Goal: Obtain resource: Download file/media

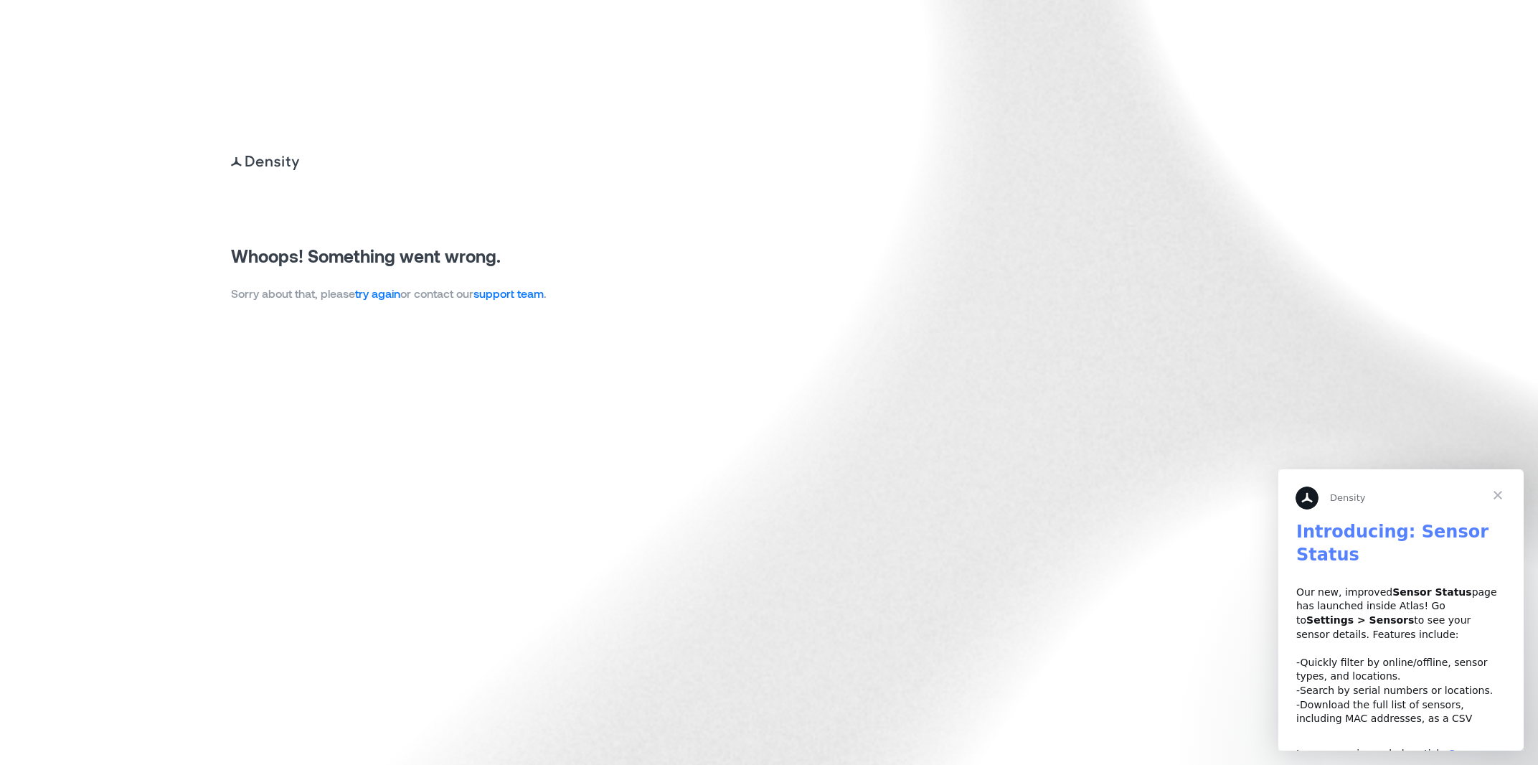
click at [371, 298] on link "try again" at bounding box center [377, 293] width 45 height 14
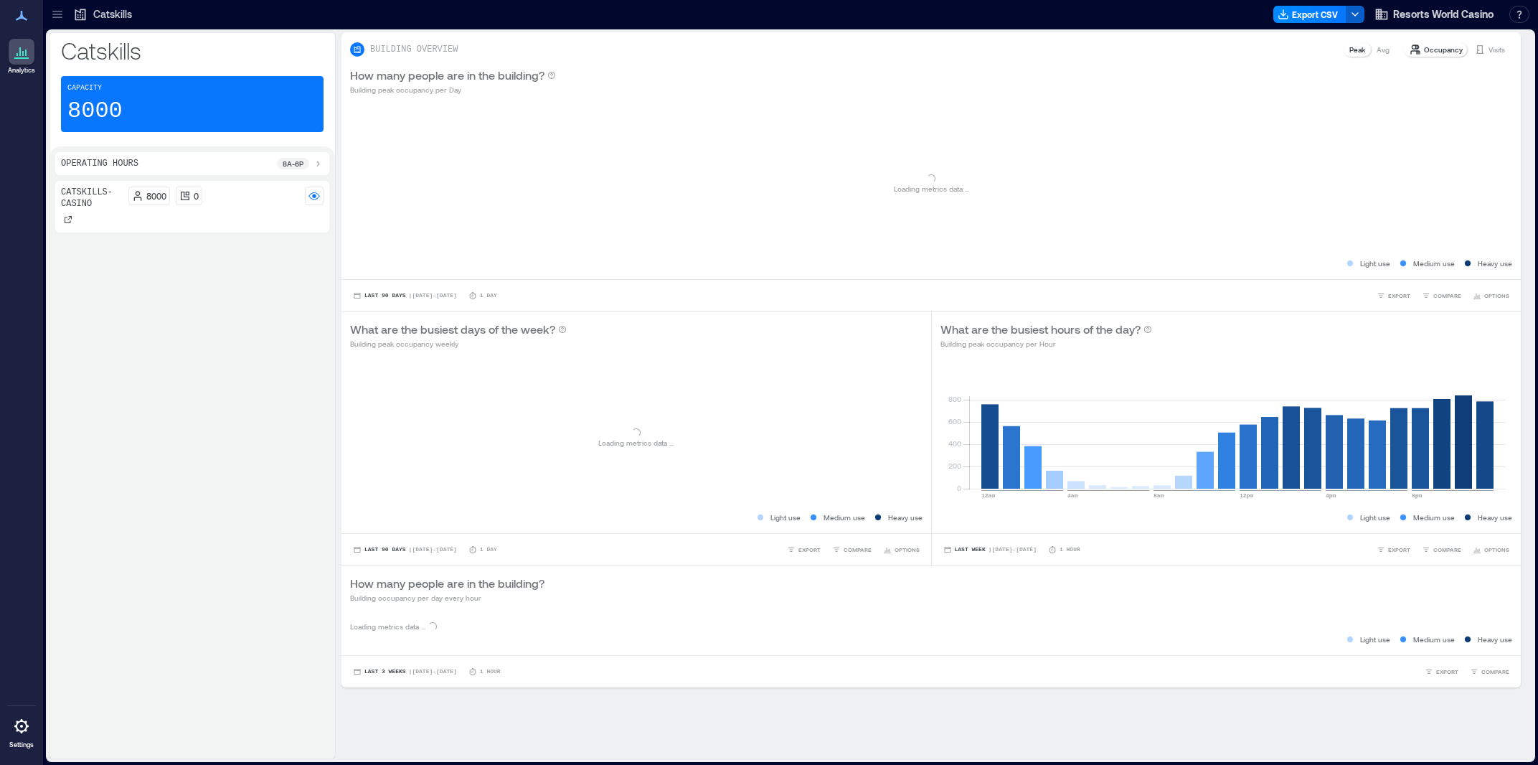
click at [1356, 16] on icon "button" at bounding box center [1354, 14] width 11 height 11
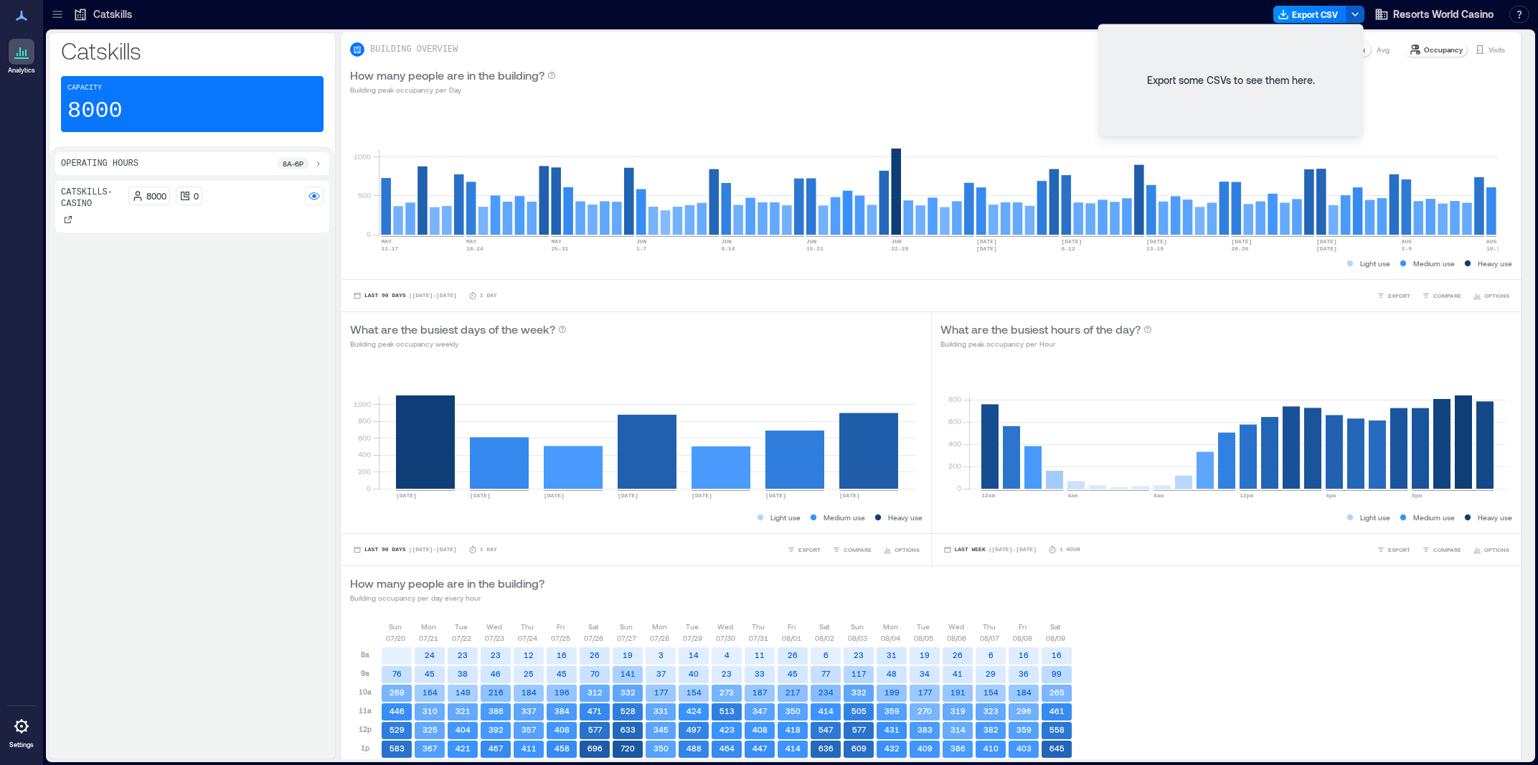
click at [1352, 14] on polyline "button" at bounding box center [1355, 14] width 6 height 3
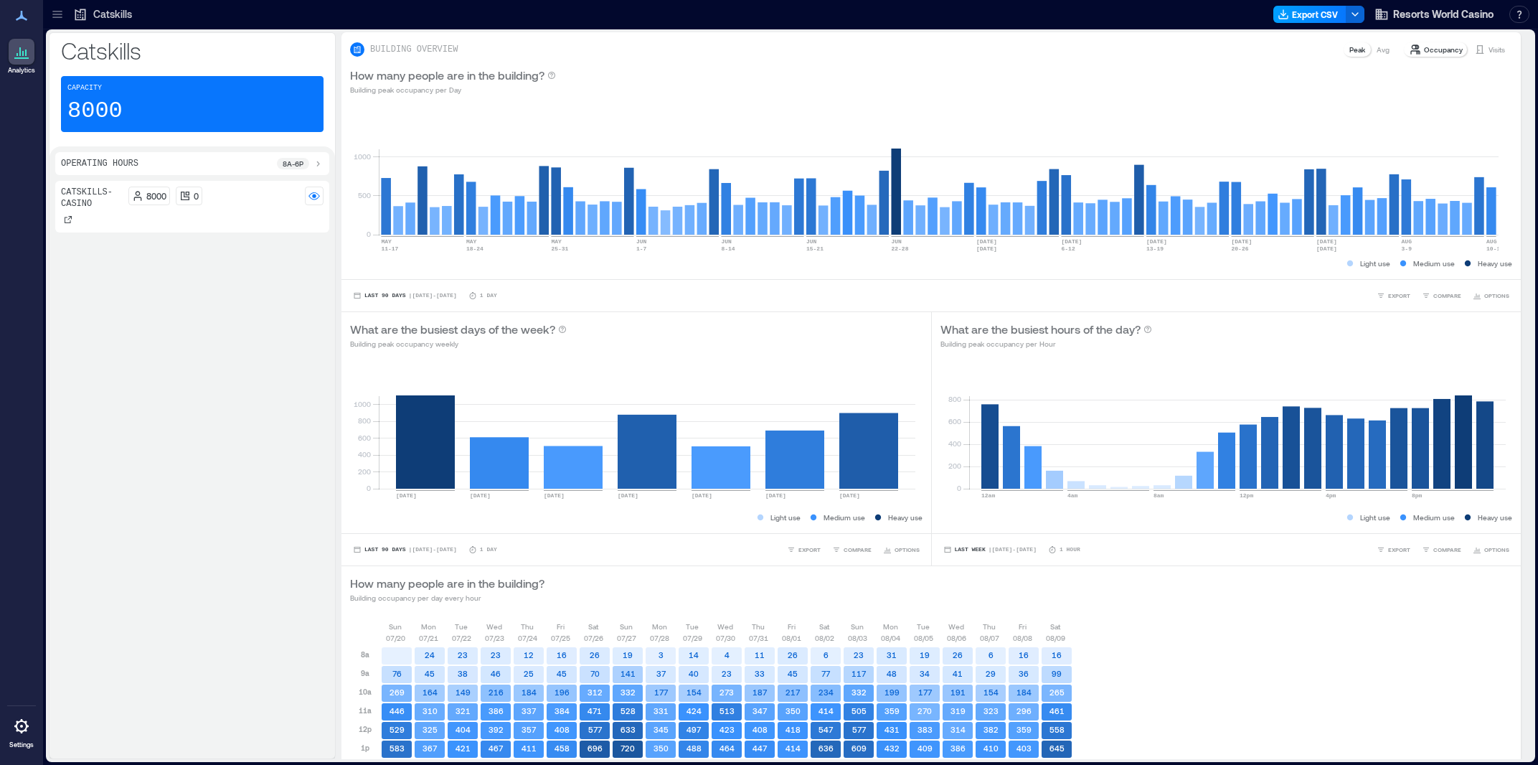
click at [1306, 14] on button "Export CSV" at bounding box center [1309, 14] width 73 height 17
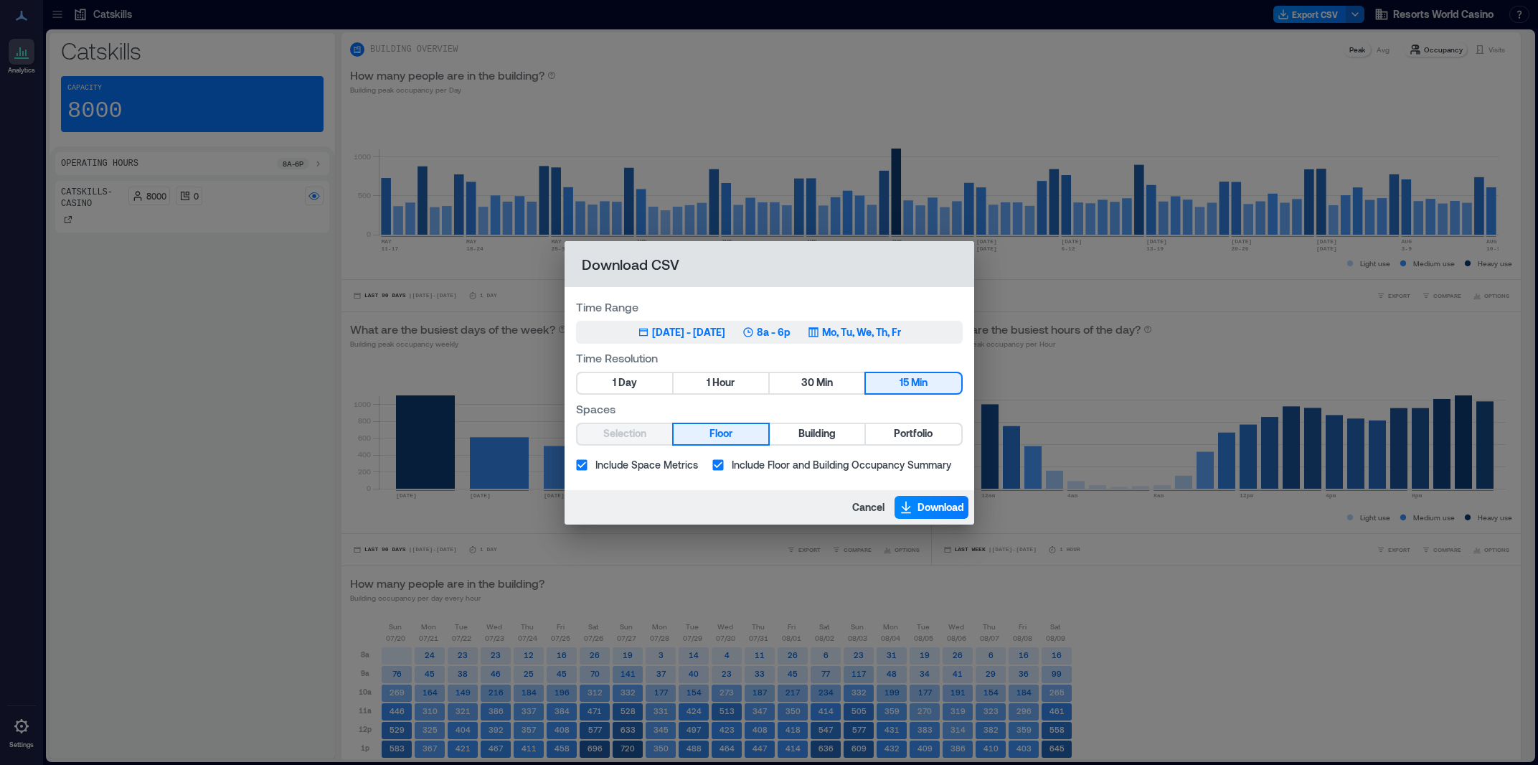
click at [643, 341] on button "May 11, 2025 - [DATE] 8a - 6p Mo, Tu, We, Th, Fr" at bounding box center [769, 332] width 387 height 23
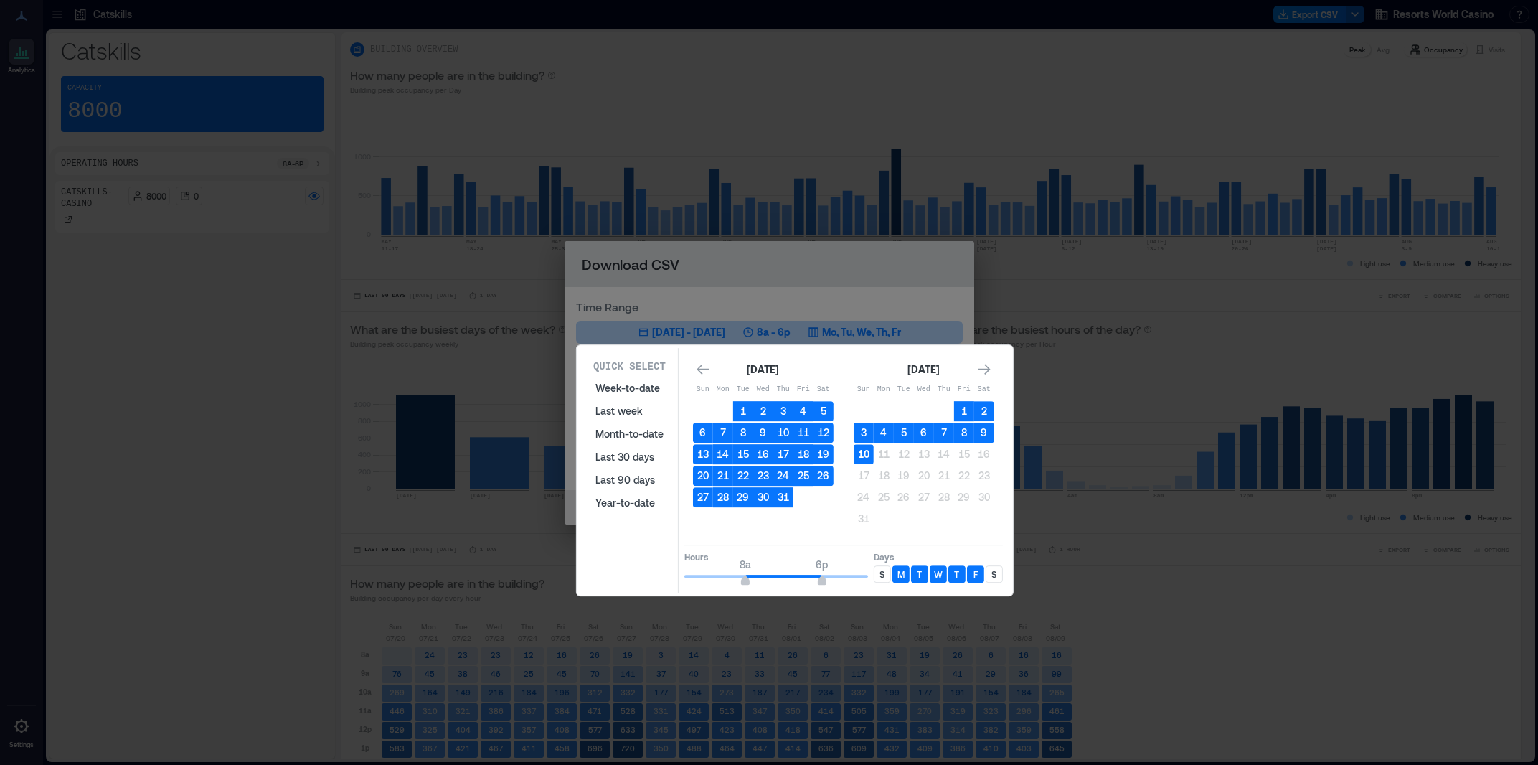
click at [866, 460] on button "10" at bounding box center [864, 454] width 20 height 20
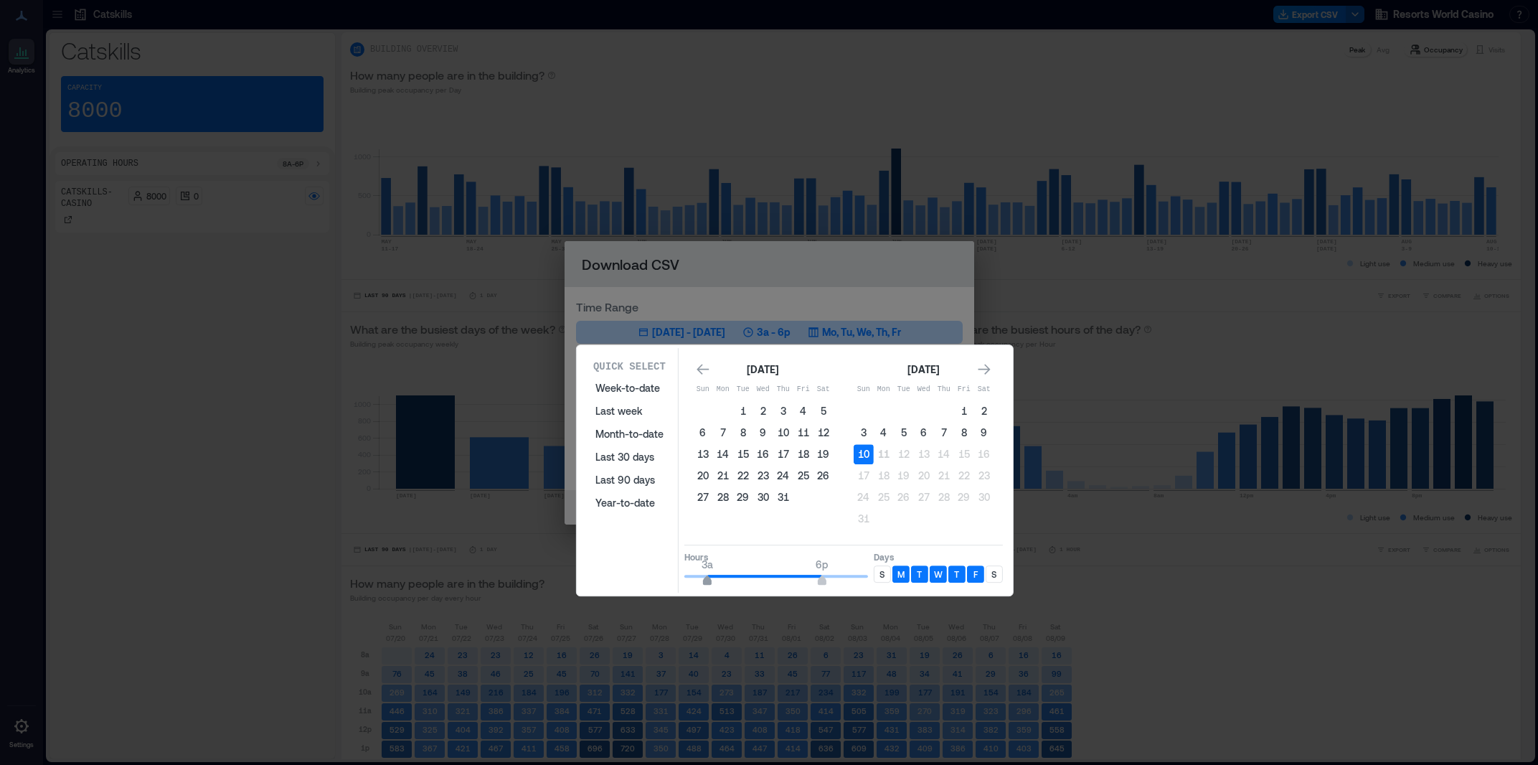
type input "*"
drag, startPoint x: 741, startPoint y: 577, endPoint x: 680, endPoint y: 581, distance: 61.1
click at [684, 581] on span "12a 6p" at bounding box center [776, 576] width 184 height 22
drag, startPoint x: 822, startPoint y: 579, endPoint x: 747, endPoint y: 587, distance: 75.8
click at [747, 587] on div "Quick Select Week-to-date Last week Month-to-date Last 30 days Last 90 days Yea…" at bounding box center [794, 470] width 427 height 245
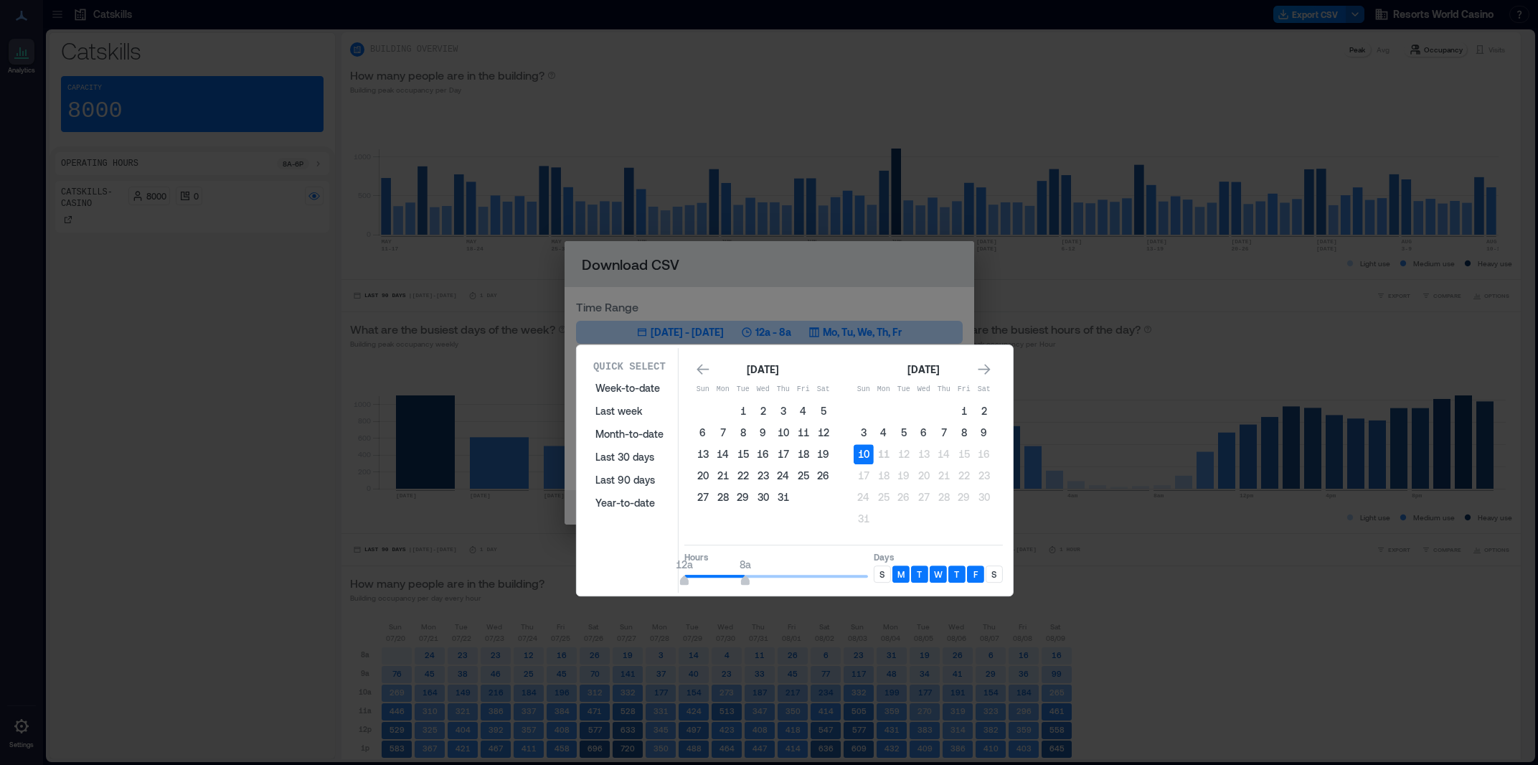
drag, startPoint x: 740, startPoint y: 589, endPoint x: 750, endPoint y: 578, distance: 14.7
click at [743, 582] on div "Quick Select Week-to-date Last week Month-to-date Last 30 days Last 90 days Yea…" at bounding box center [794, 470] width 427 height 245
click at [745, 580] on span "8a" at bounding box center [745, 582] width 9 height 6
type input "*"
drag, startPoint x: 747, startPoint y: 578, endPoint x: 734, endPoint y: 582, distance: 13.6
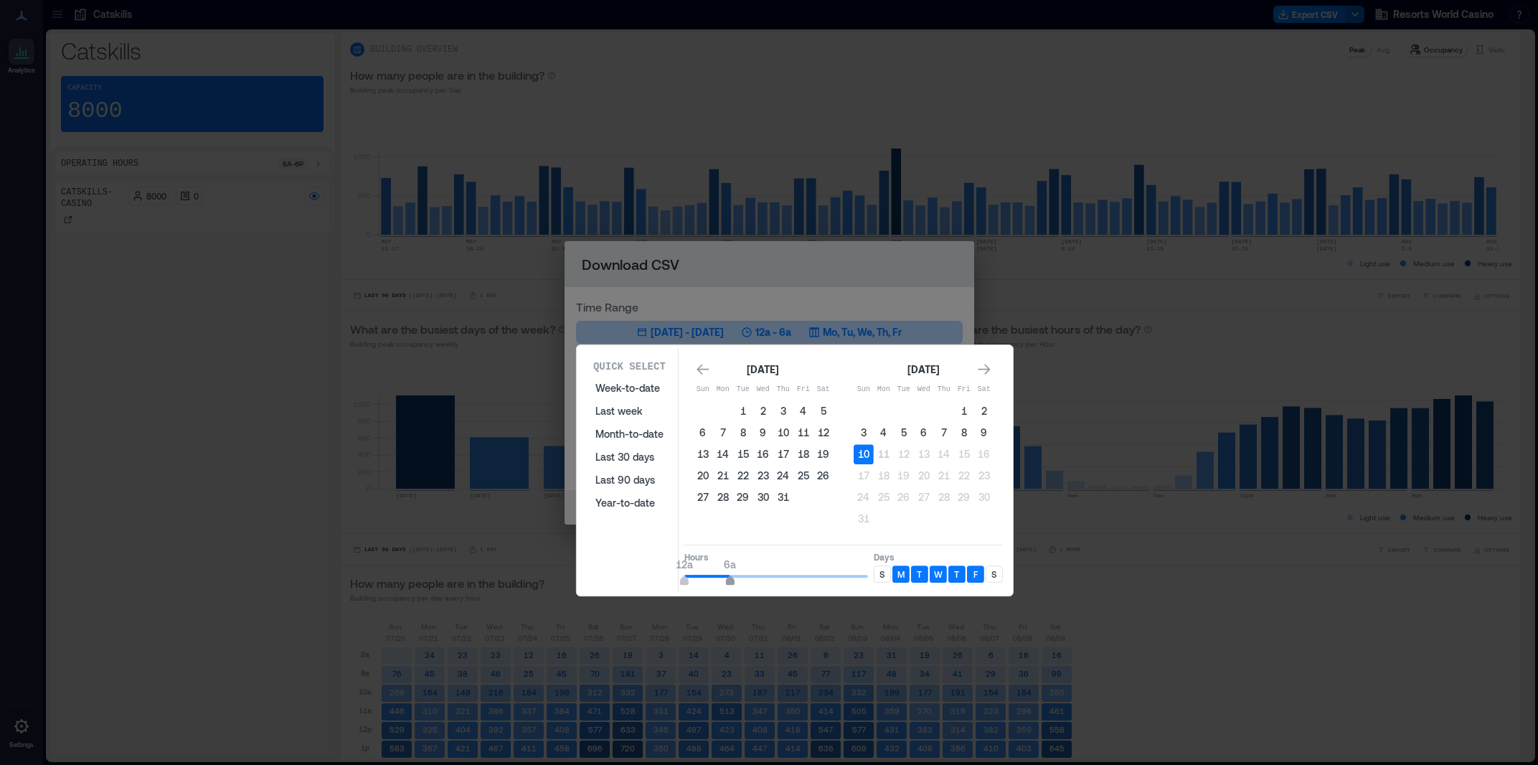
click at [734, 582] on span "6a" at bounding box center [730, 582] width 9 height 6
click at [877, 574] on div "S" at bounding box center [882, 573] width 17 height 17
click at [991, 576] on div "S" at bounding box center [994, 573] width 17 height 17
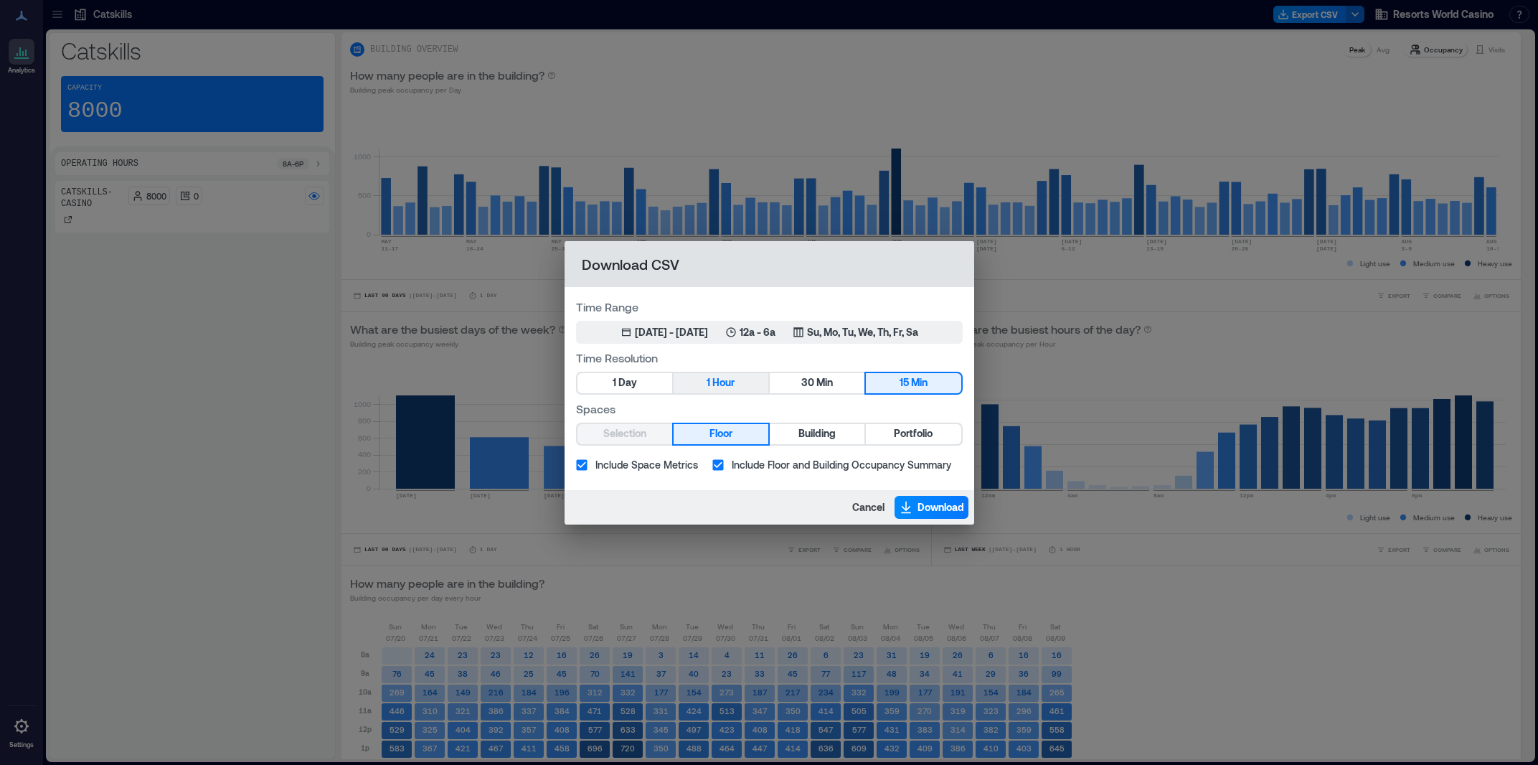
click at [740, 389] on button "1 Hour" at bounding box center [721, 383] width 95 height 20
click at [911, 434] on span "Portfolio" at bounding box center [913, 434] width 39 height 18
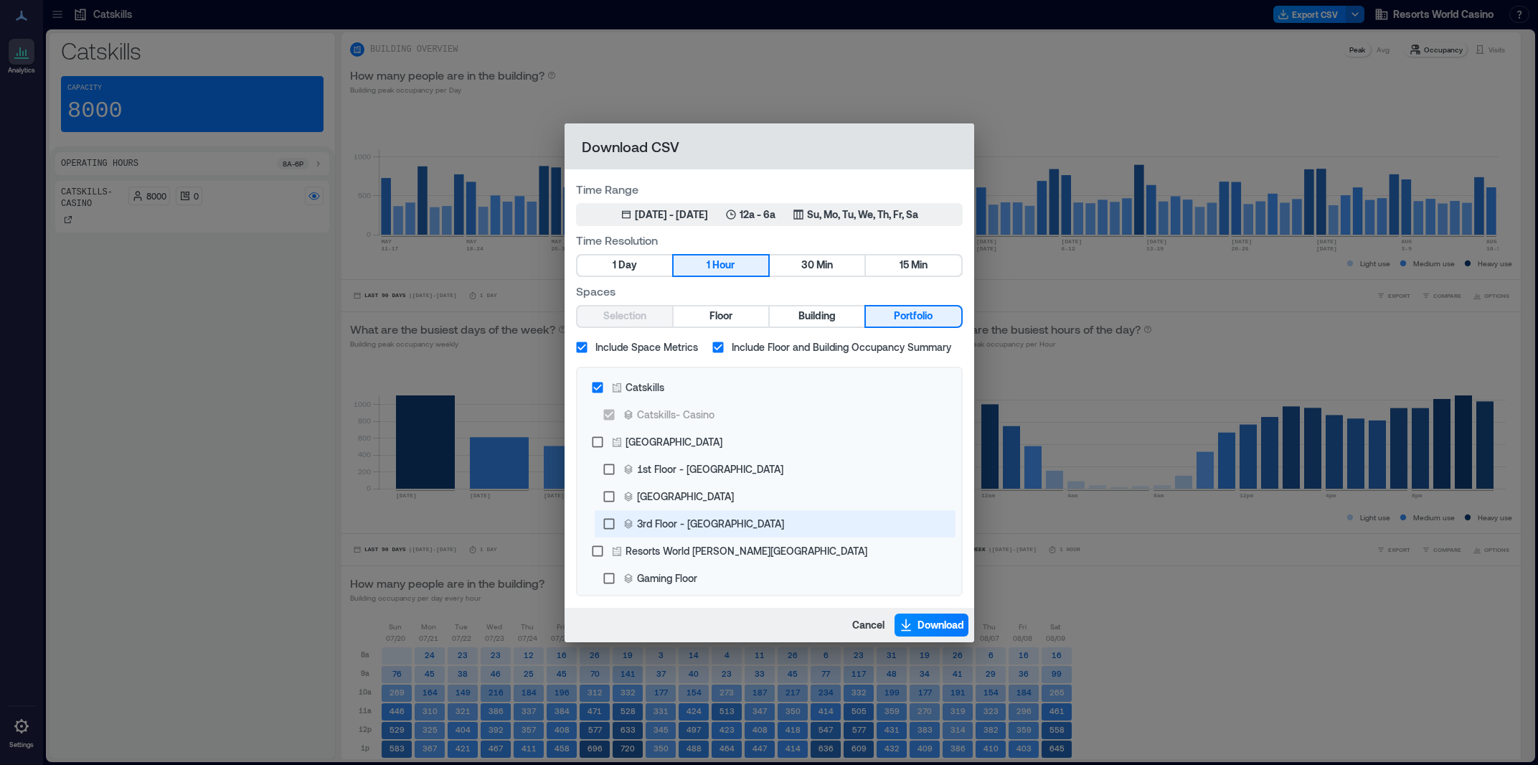
scroll to position [1, 0]
click at [942, 628] on span "Download" at bounding box center [940, 625] width 47 height 14
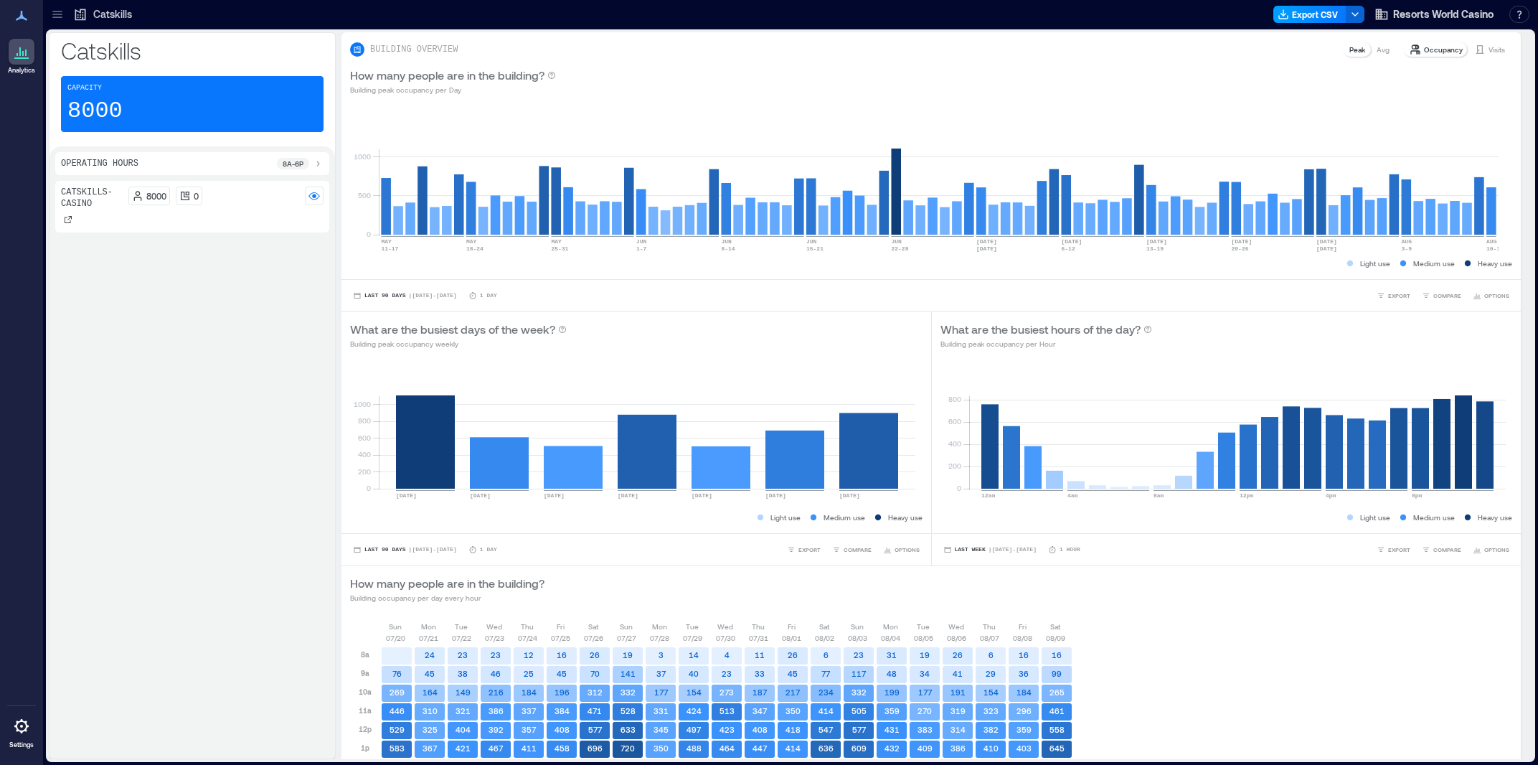
click at [1313, 21] on button "Export CSV" at bounding box center [1309, 14] width 73 height 17
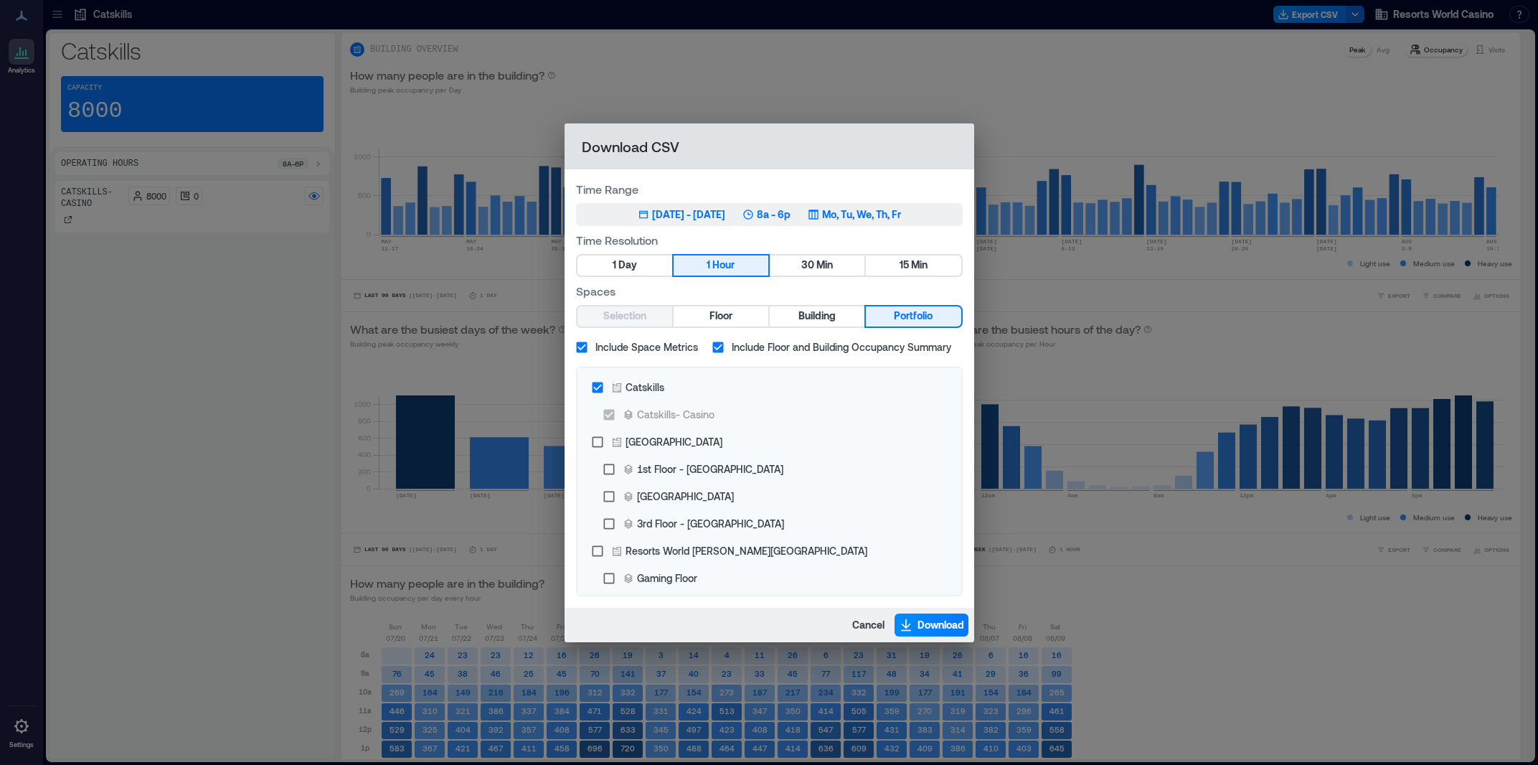
click at [691, 222] on button "May 11, 2025 - [DATE] 8a - 6p Mo, Tu, We, Th, Fr" at bounding box center [769, 214] width 387 height 23
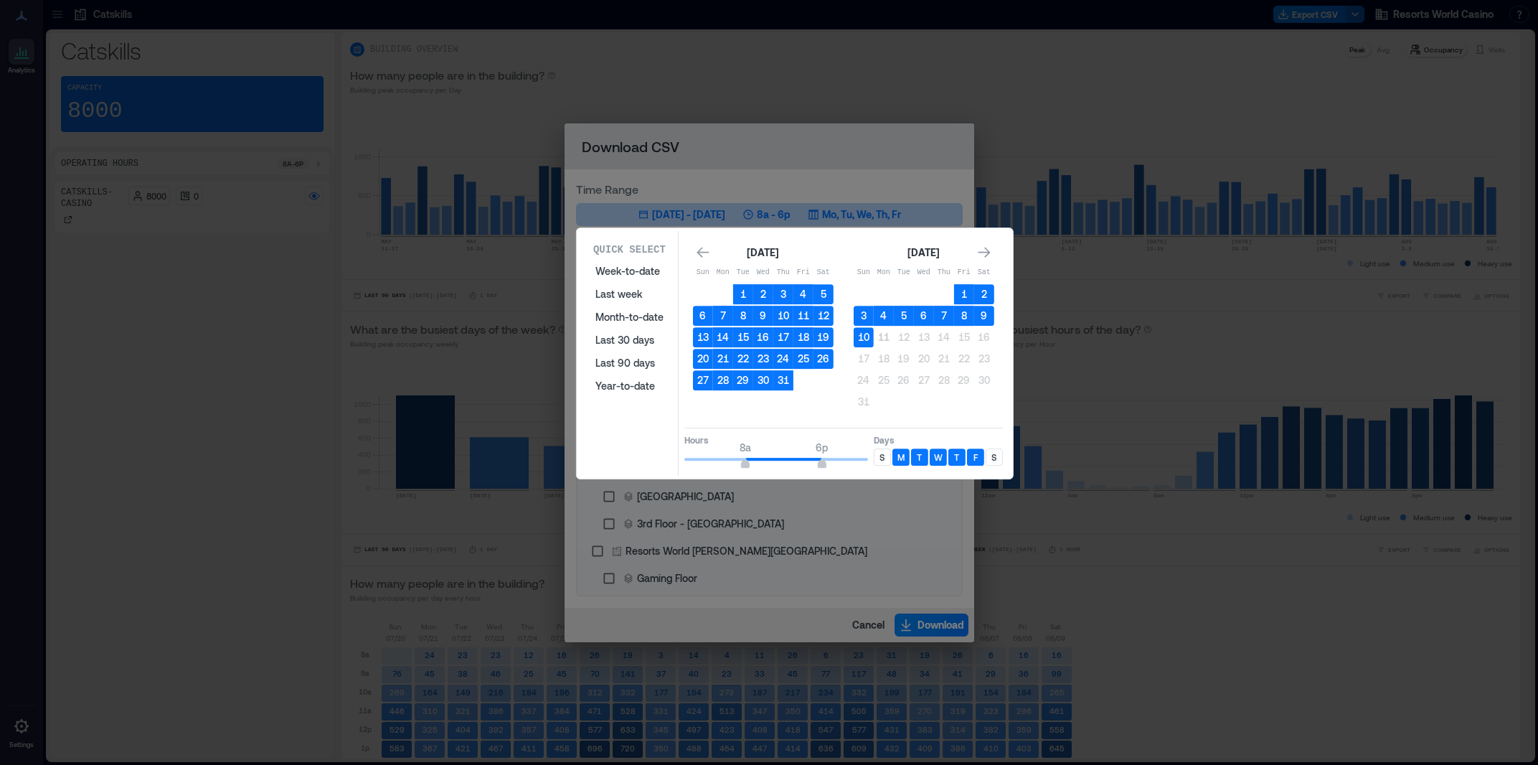
click at [991, 458] on p "S" at bounding box center [993, 456] width 5 height 11
click at [879, 460] on div "S" at bounding box center [882, 456] width 17 height 17
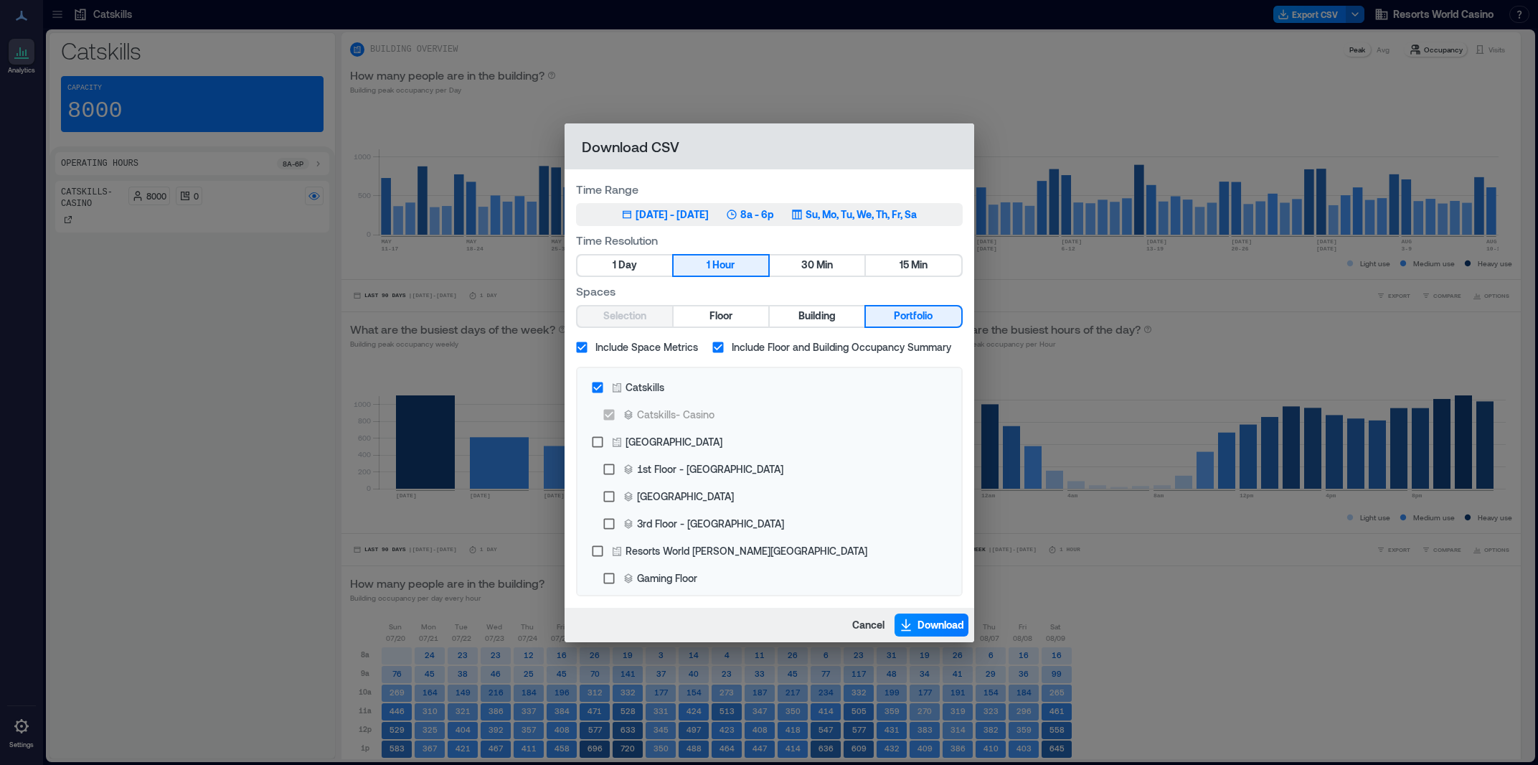
click at [709, 214] on div "[DATE] - [DATE]" at bounding box center [671, 214] width 73 height 14
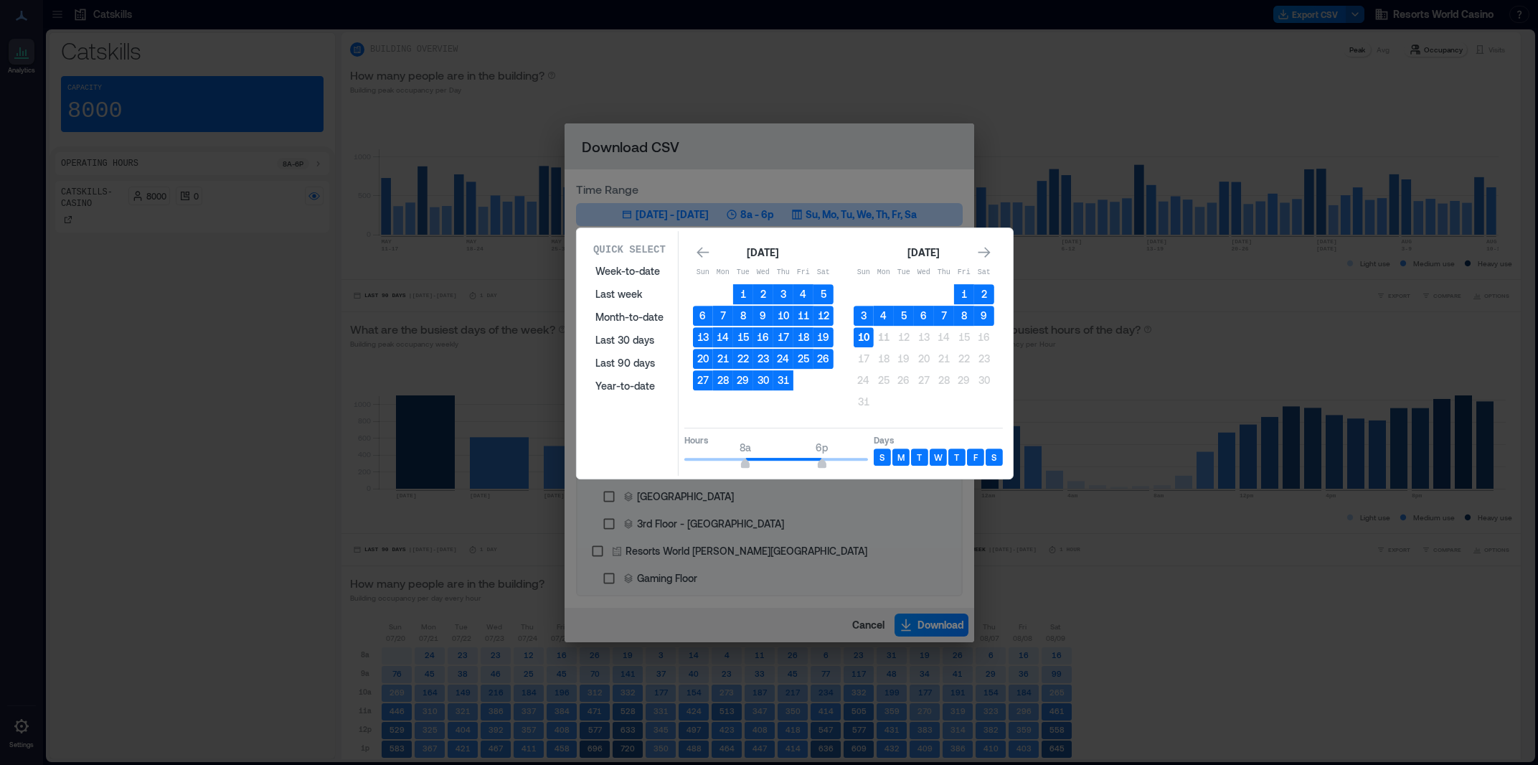
click at [863, 334] on button "10" at bounding box center [864, 337] width 20 height 20
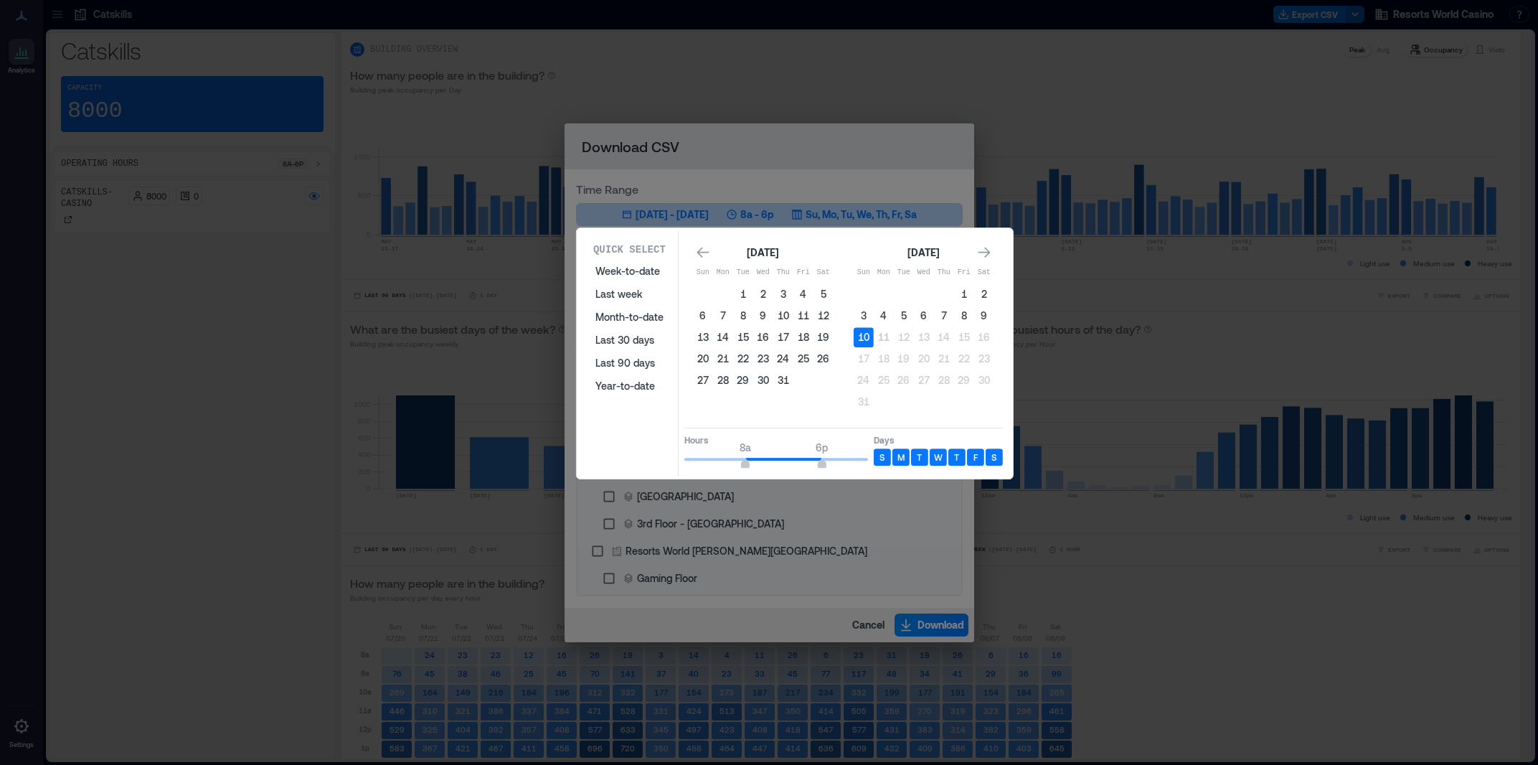
click at [730, 171] on div at bounding box center [769, 382] width 1538 height 765
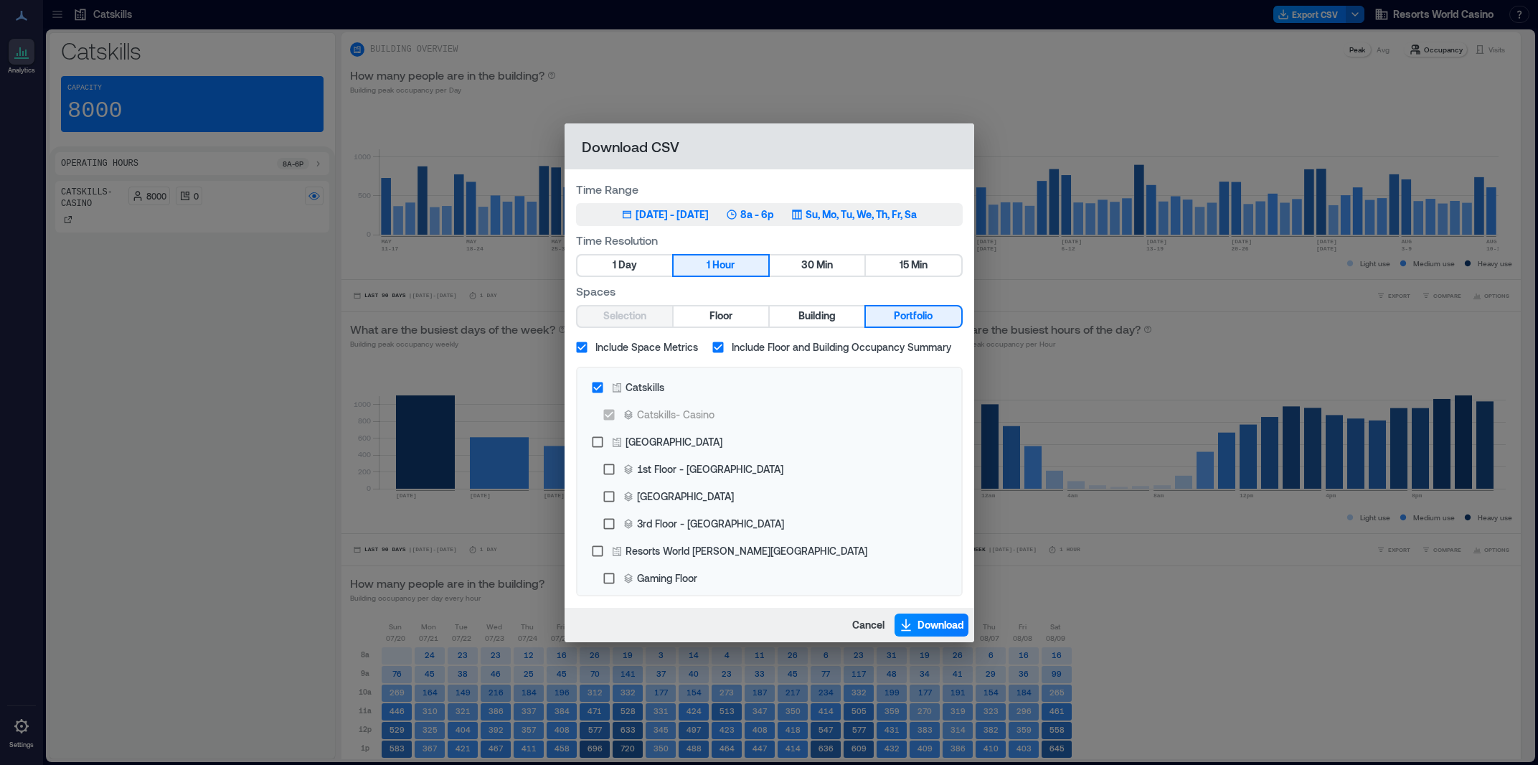
click at [635, 217] on div "[DATE] - [DATE]" at bounding box center [671, 214] width 73 height 14
click at [872, 627] on span "Cancel" at bounding box center [868, 625] width 32 height 14
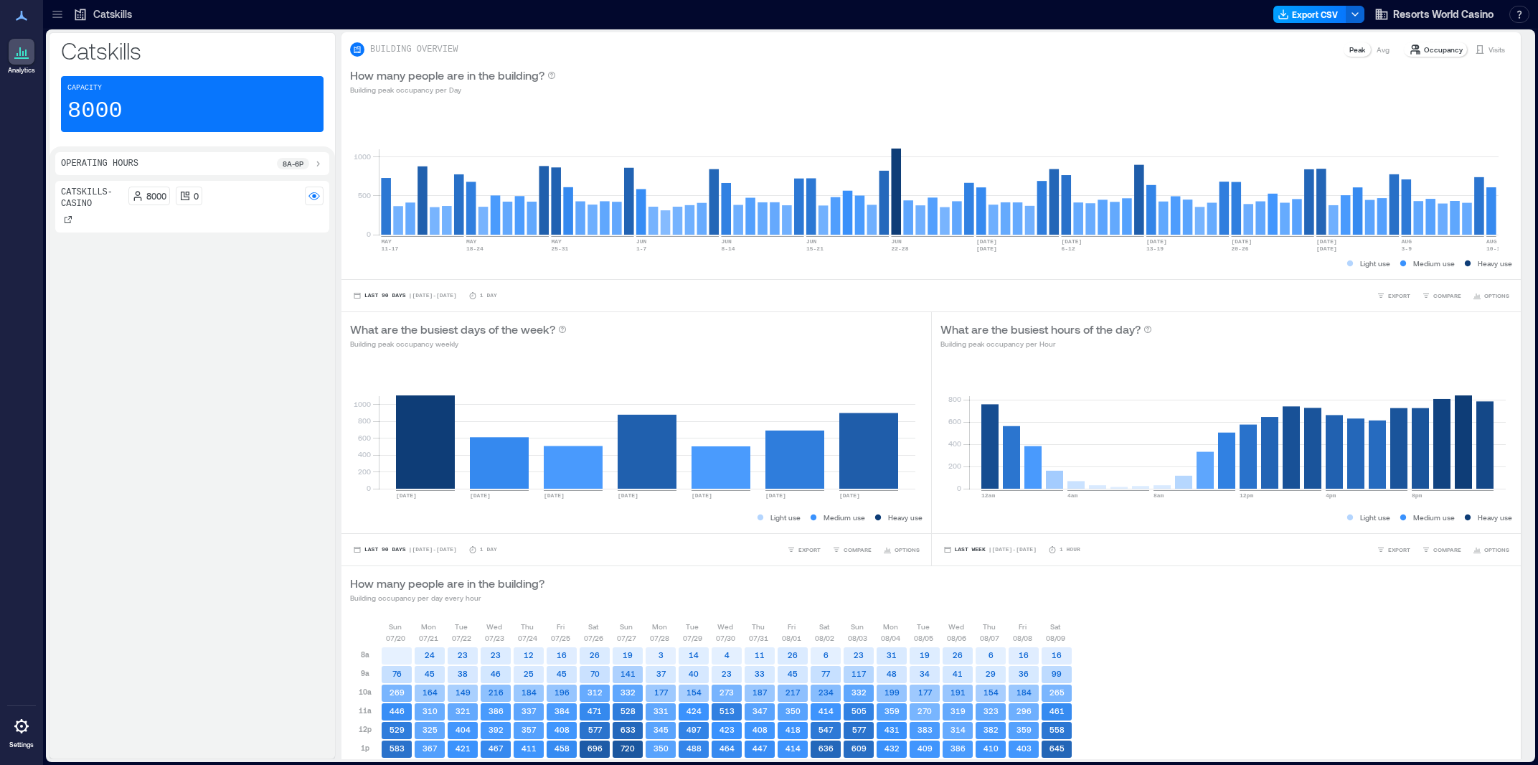
click at [1330, 22] on button "Export CSV" at bounding box center [1309, 14] width 73 height 17
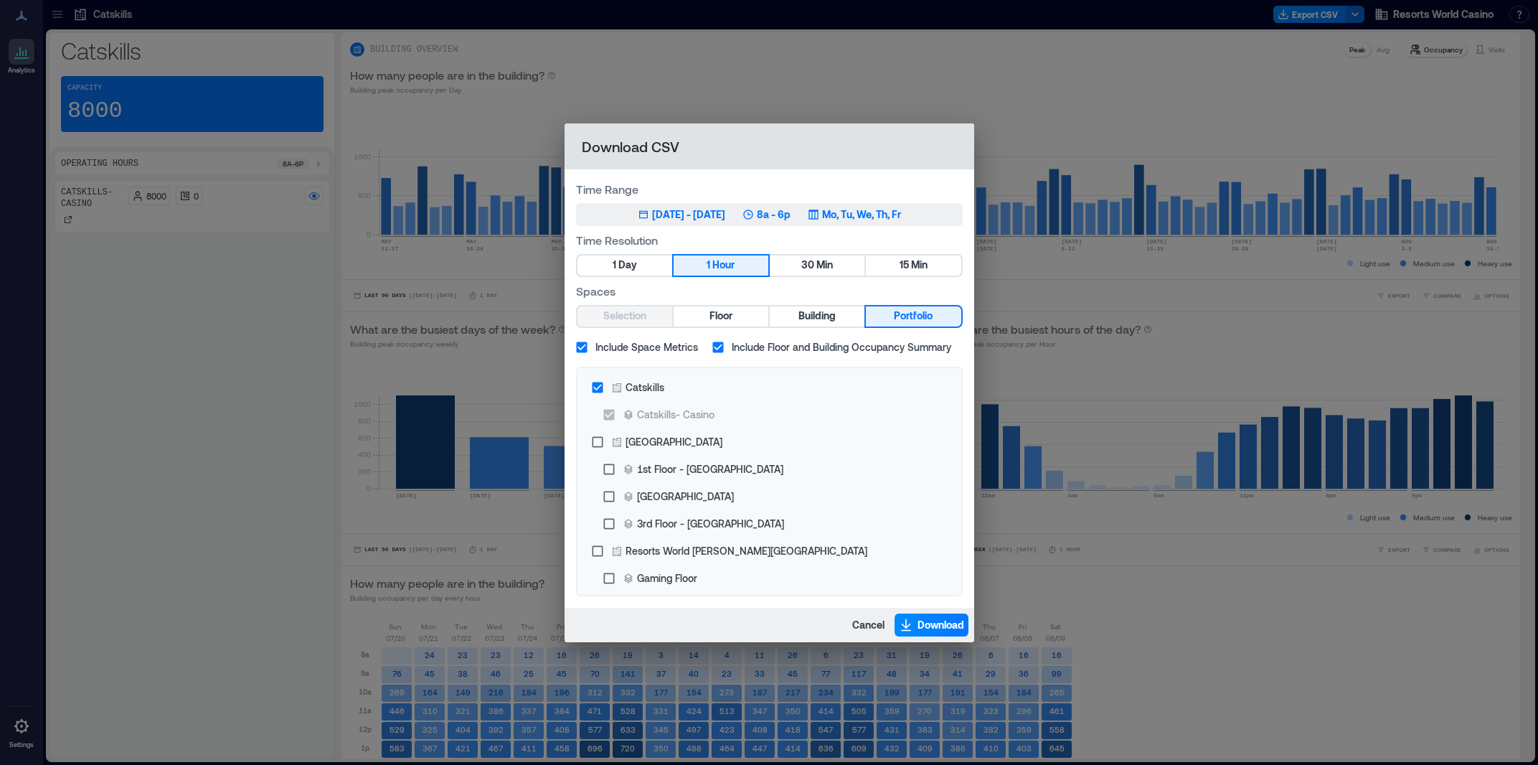
click at [714, 221] on div "[DATE] - [DATE]" at bounding box center [688, 214] width 73 height 14
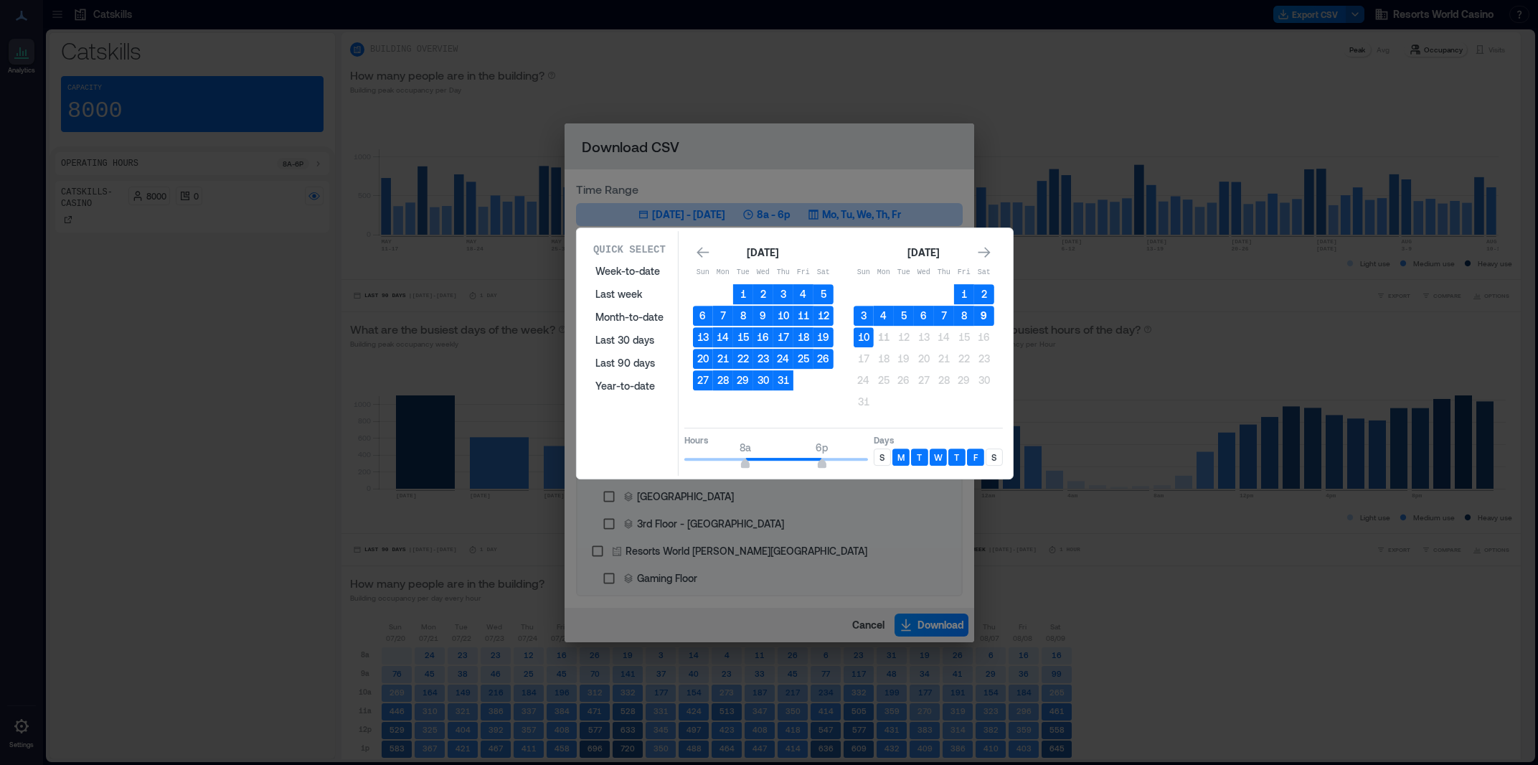
click at [991, 318] on button "9" at bounding box center [984, 316] width 20 height 20
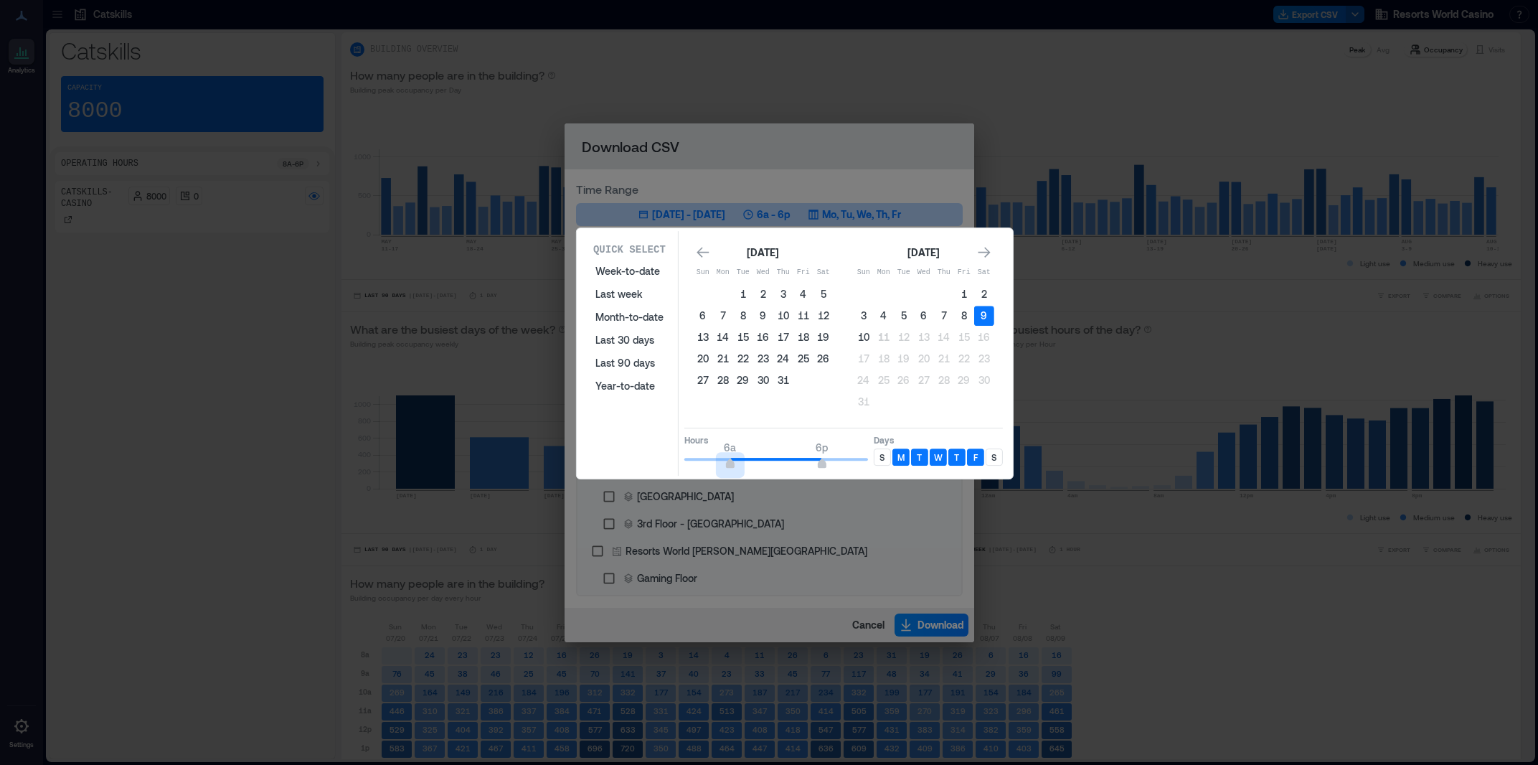
type input "*"
drag, startPoint x: 745, startPoint y: 463, endPoint x: 664, endPoint y: 471, distance: 81.5
click at [664, 471] on div "Quick Select Week-to-date Last week Month-to-date Last 30 days Last 90 days Yea…" at bounding box center [794, 353] width 427 height 245
type input "*"
drag, startPoint x: 823, startPoint y: 463, endPoint x: 734, endPoint y: 476, distance: 90.6
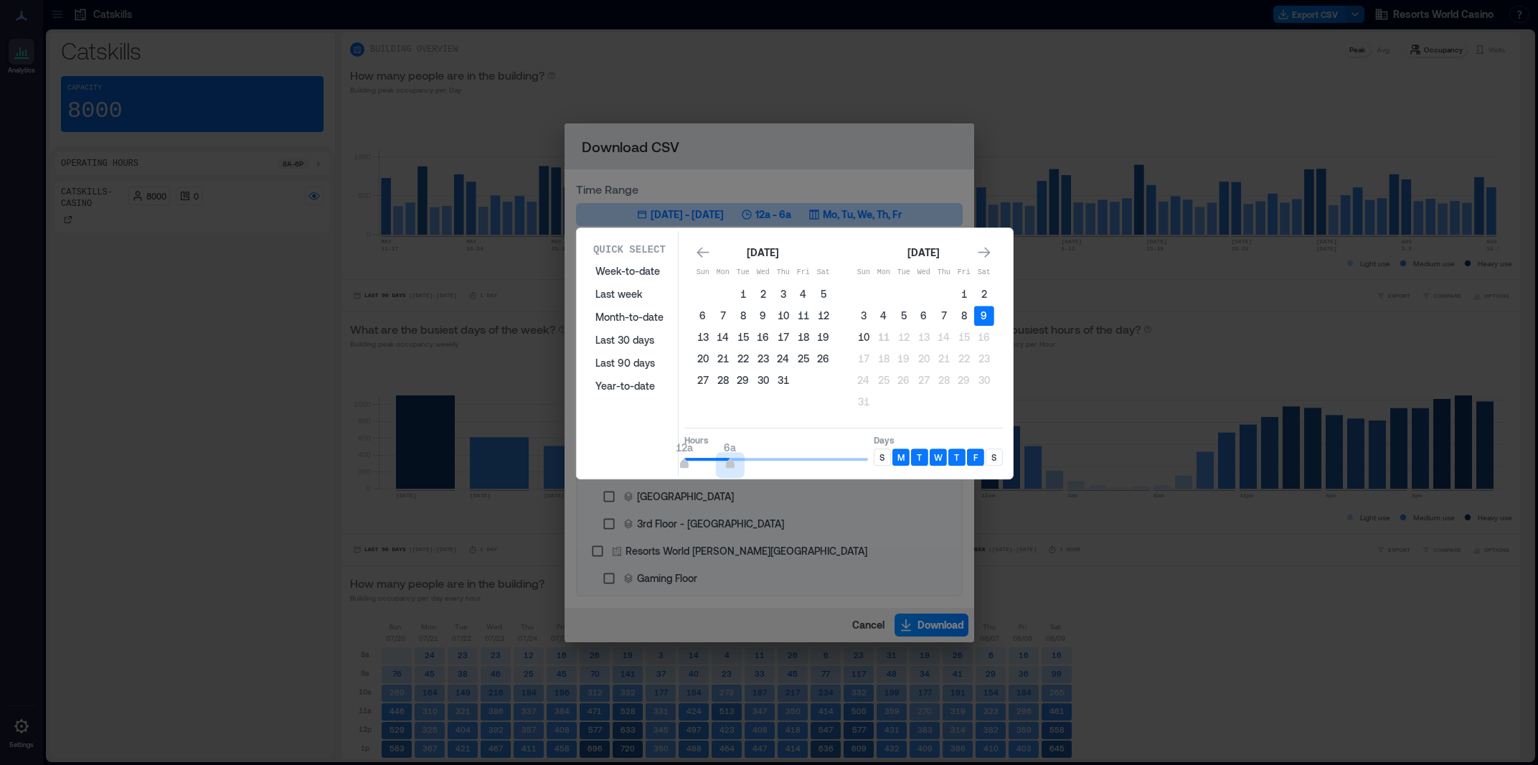
click at [734, 476] on div "Quick Select Week-to-date Last week Month-to-date Last 30 days Last 90 days Yea…" at bounding box center [795, 353] width 436 height 250
click at [871, 460] on div "Hours 12a 6a Days S M T W T F S" at bounding box center [843, 448] width 318 height 42
click at [877, 461] on div "S" at bounding box center [882, 456] width 17 height 17
click at [998, 459] on div "S" at bounding box center [994, 456] width 17 height 17
click at [865, 339] on button "10" at bounding box center [864, 337] width 20 height 20
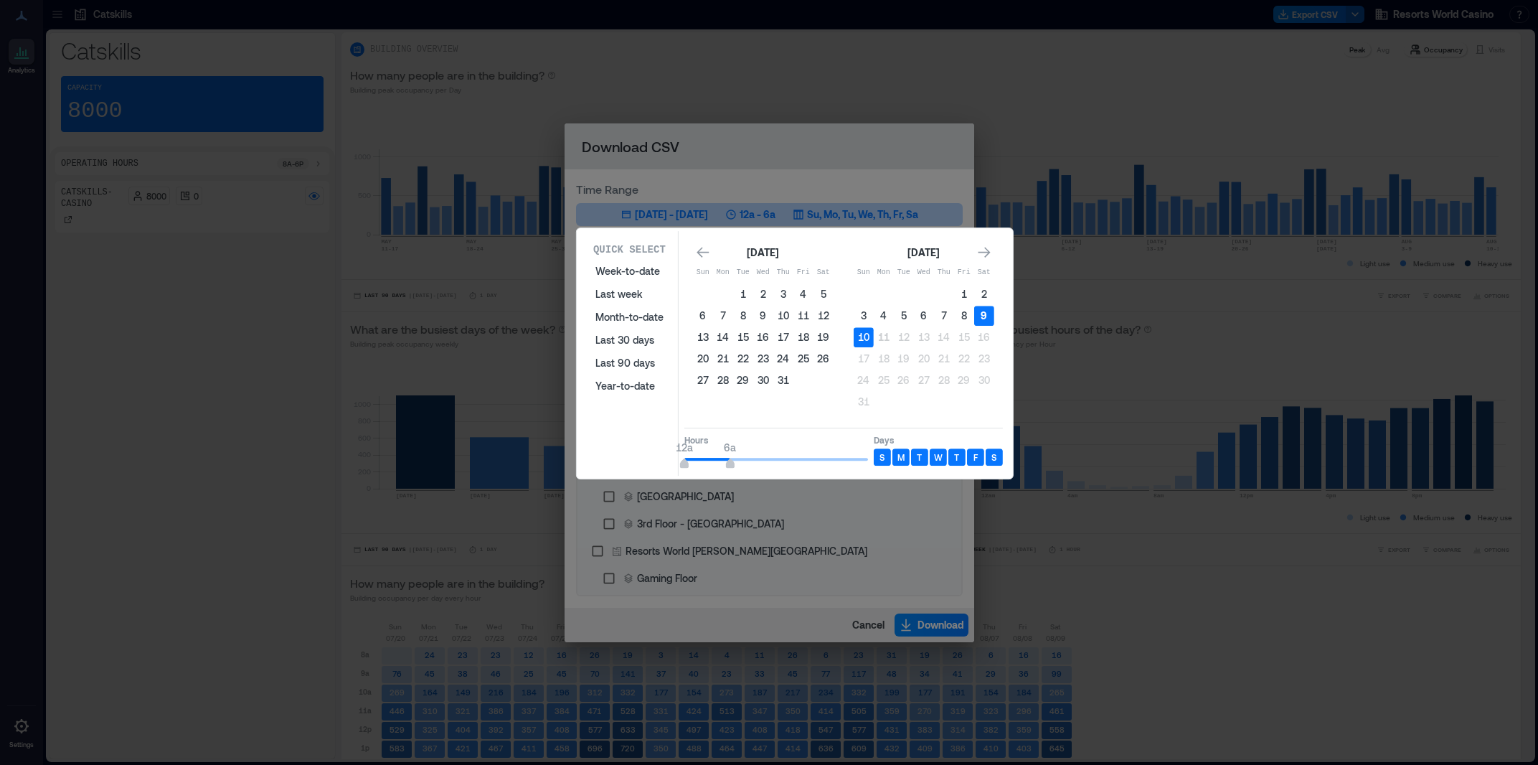
click at [989, 318] on button "9" at bounding box center [984, 316] width 20 height 20
click at [864, 343] on button "10" at bounding box center [864, 337] width 20 height 20
click at [866, 344] on button "10" at bounding box center [864, 337] width 20 height 20
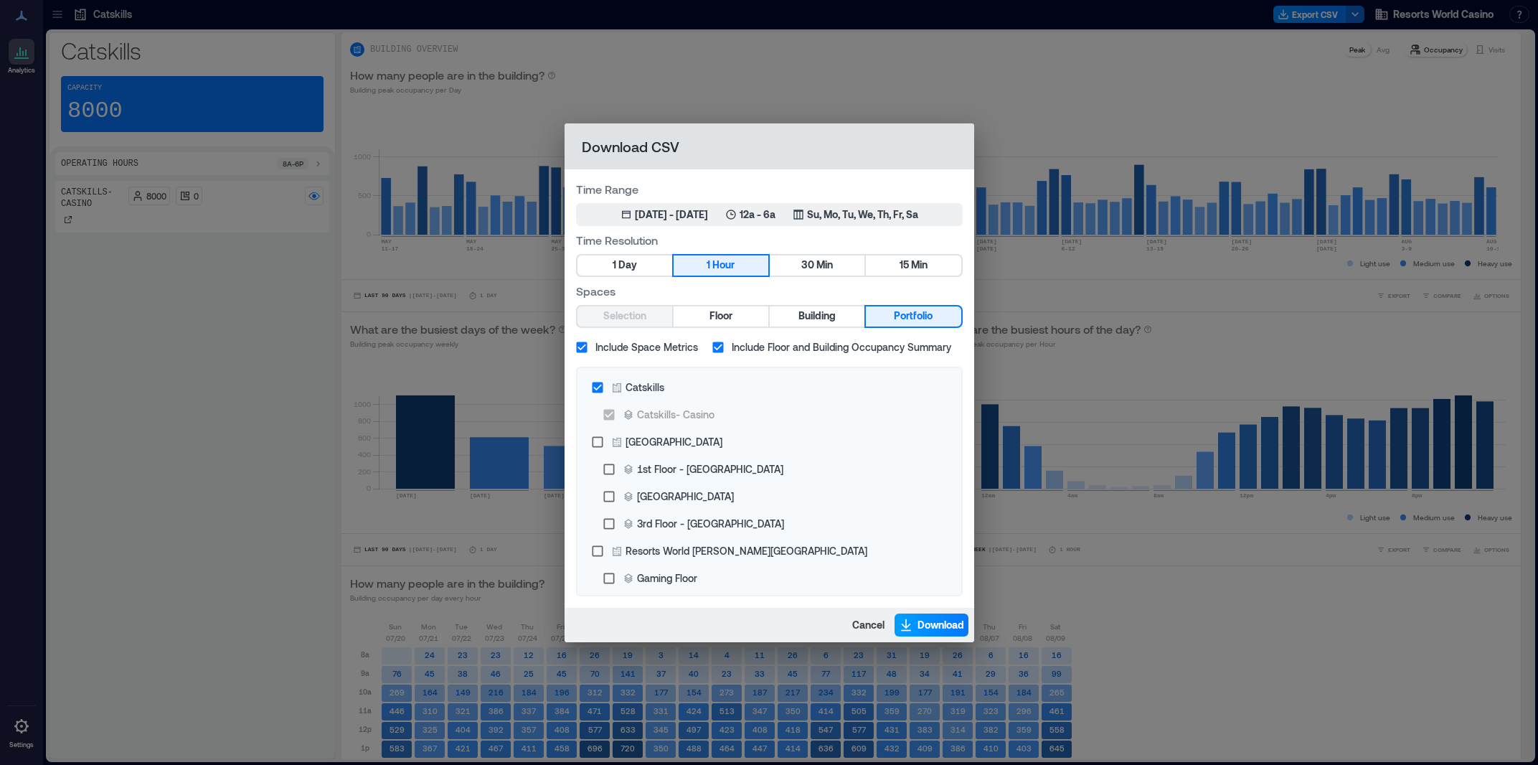
click at [917, 620] on span "Download" at bounding box center [940, 625] width 47 height 14
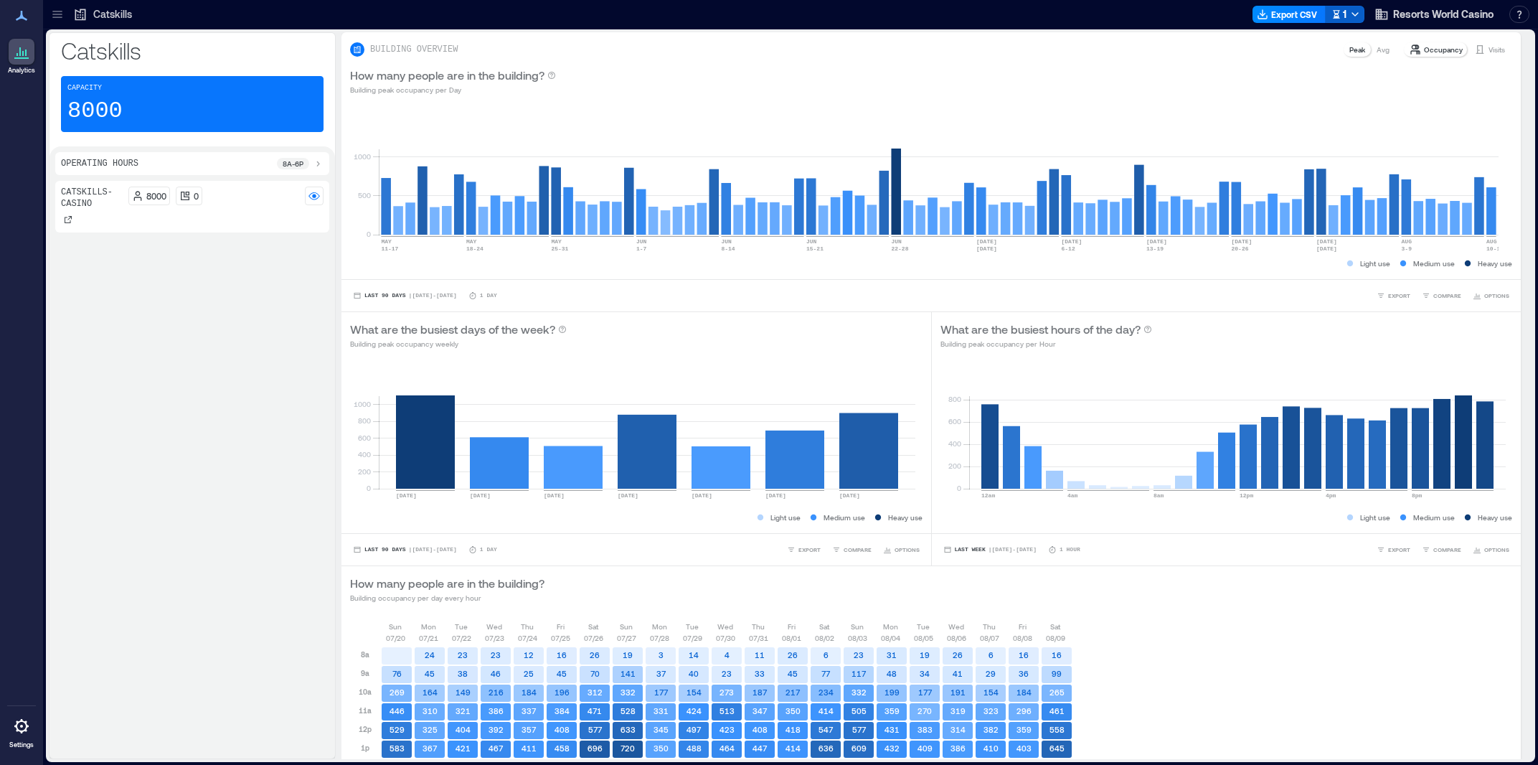
click at [1347, 22] on button "1" at bounding box center [1344, 14] width 39 height 17
click at [1371, 108] on div "0 500 [DATE]-[DATE] [DATE]-[DATE] [DATE]-[DATE] [DATE]-[DATE] [DATE]-[DATE] [DA…" at bounding box center [930, 191] width 1179 height 175
click at [1326, 12] on button "Export CSV" at bounding box center [1309, 14] width 73 height 17
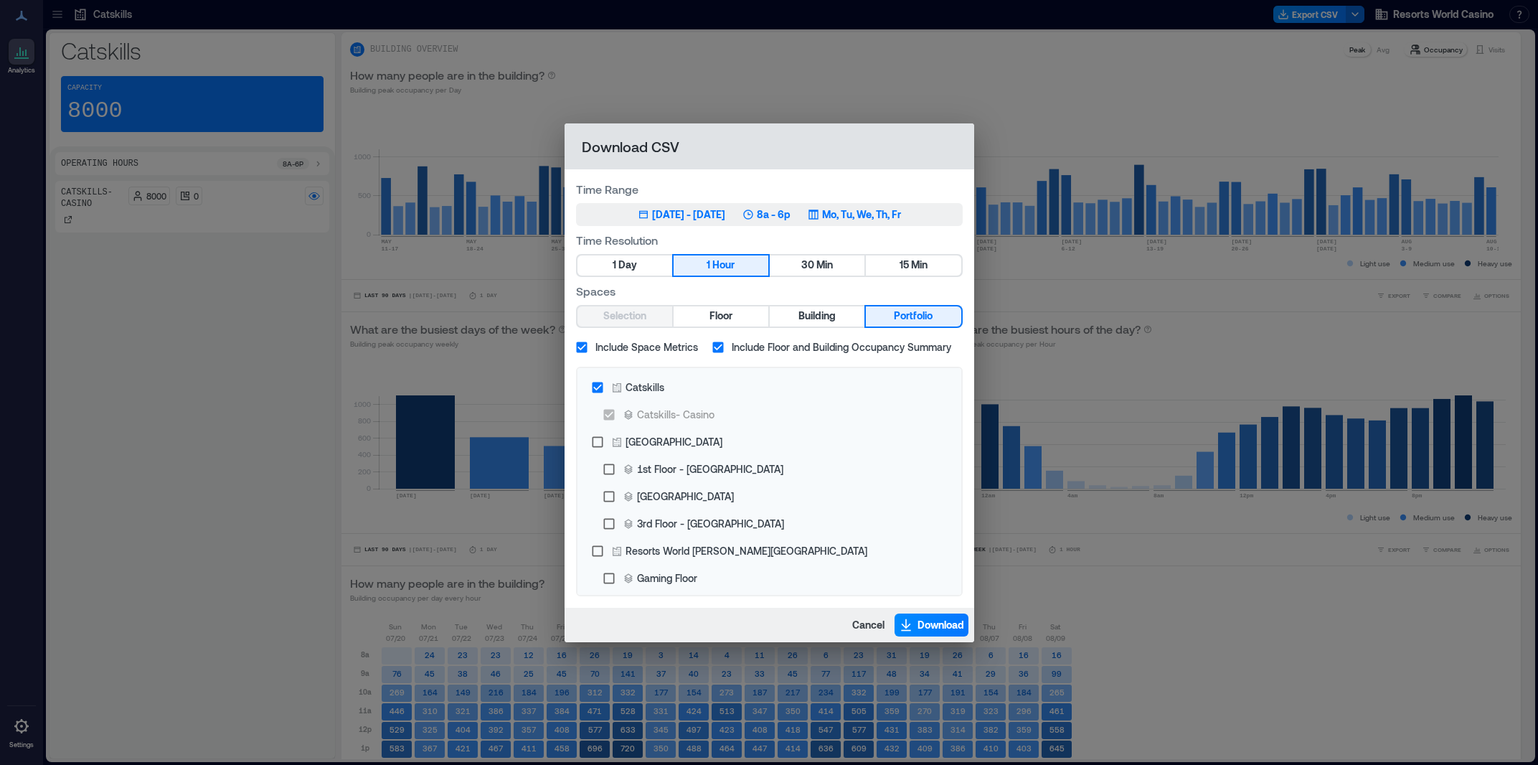
click at [707, 217] on div "[DATE] - [DATE]" at bounding box center [688, 214] width 73 height 14
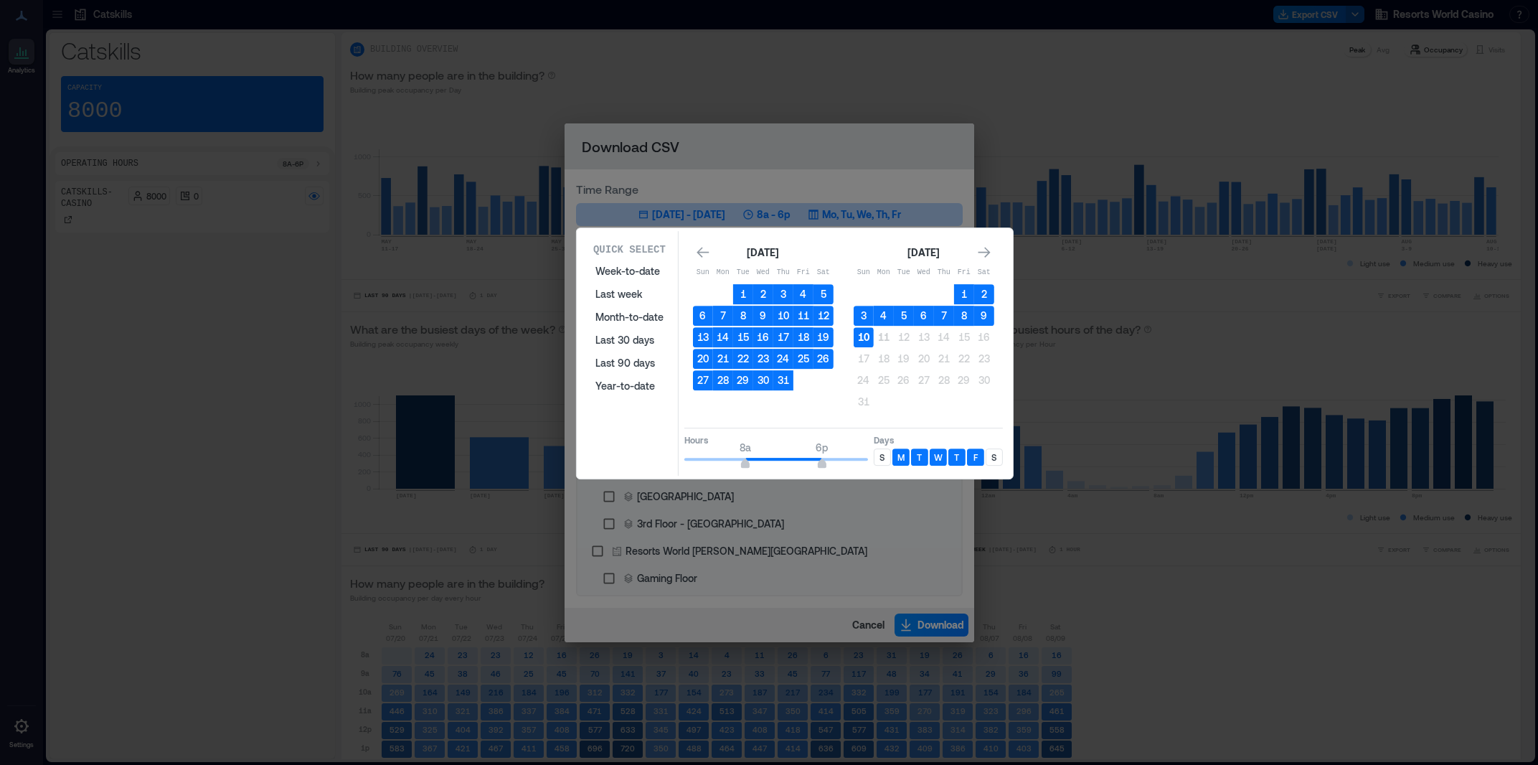
click at [862, 334] on button "10" at bounding box center [864, 337] width 20 height 20
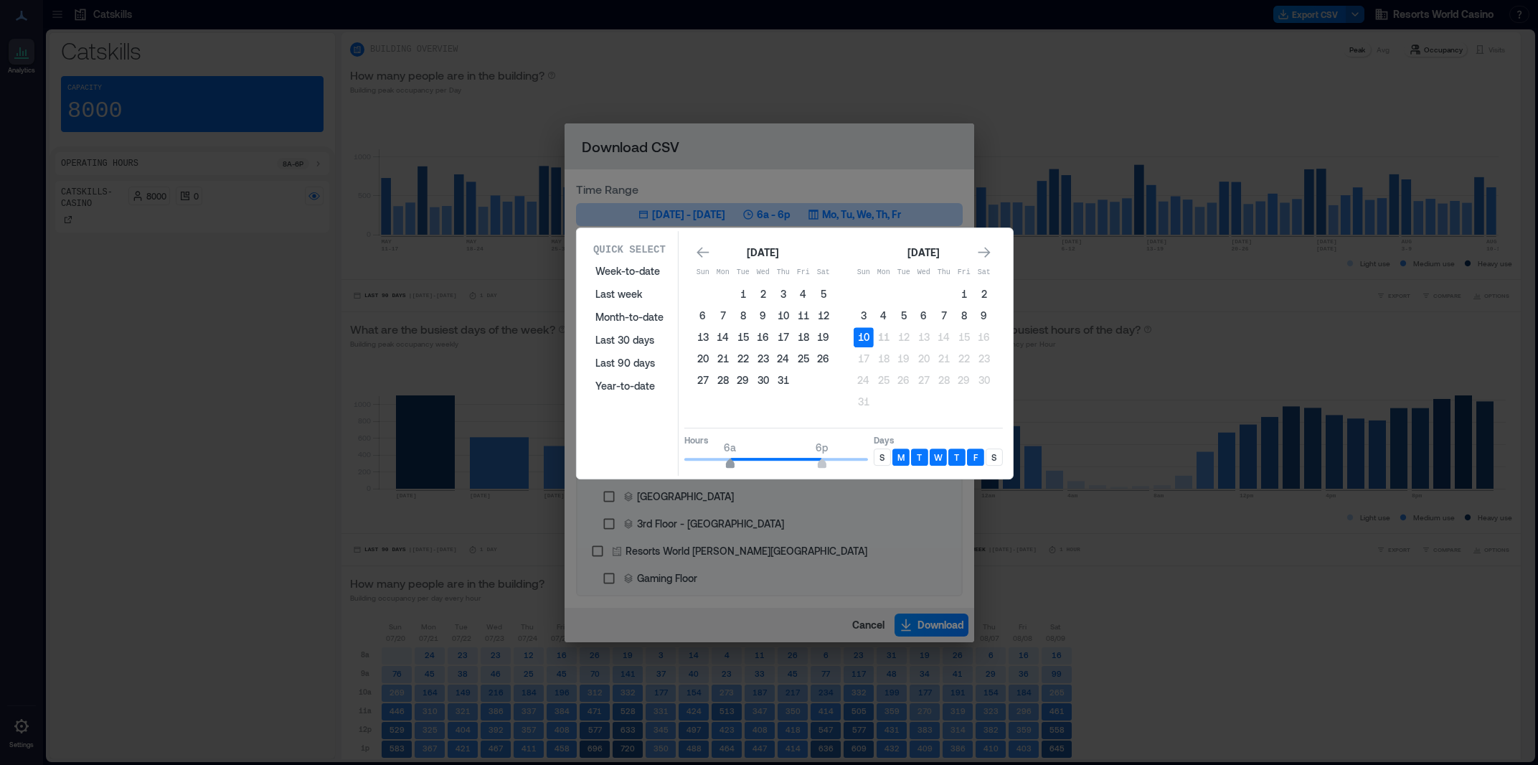
type input "*"
drag, startPoint x: 744, startPoint y: 462, endPoint x: 730, endPoint y: 462, distance: 13.6
click at [730, 462] on span "6a" at bounding box center [730, 465] width 9 height 6
type input "**"
drag, startPoint x: 849, startPoint y: 463, endPoint x: 883, endPoint y: 460, distance: 34.5
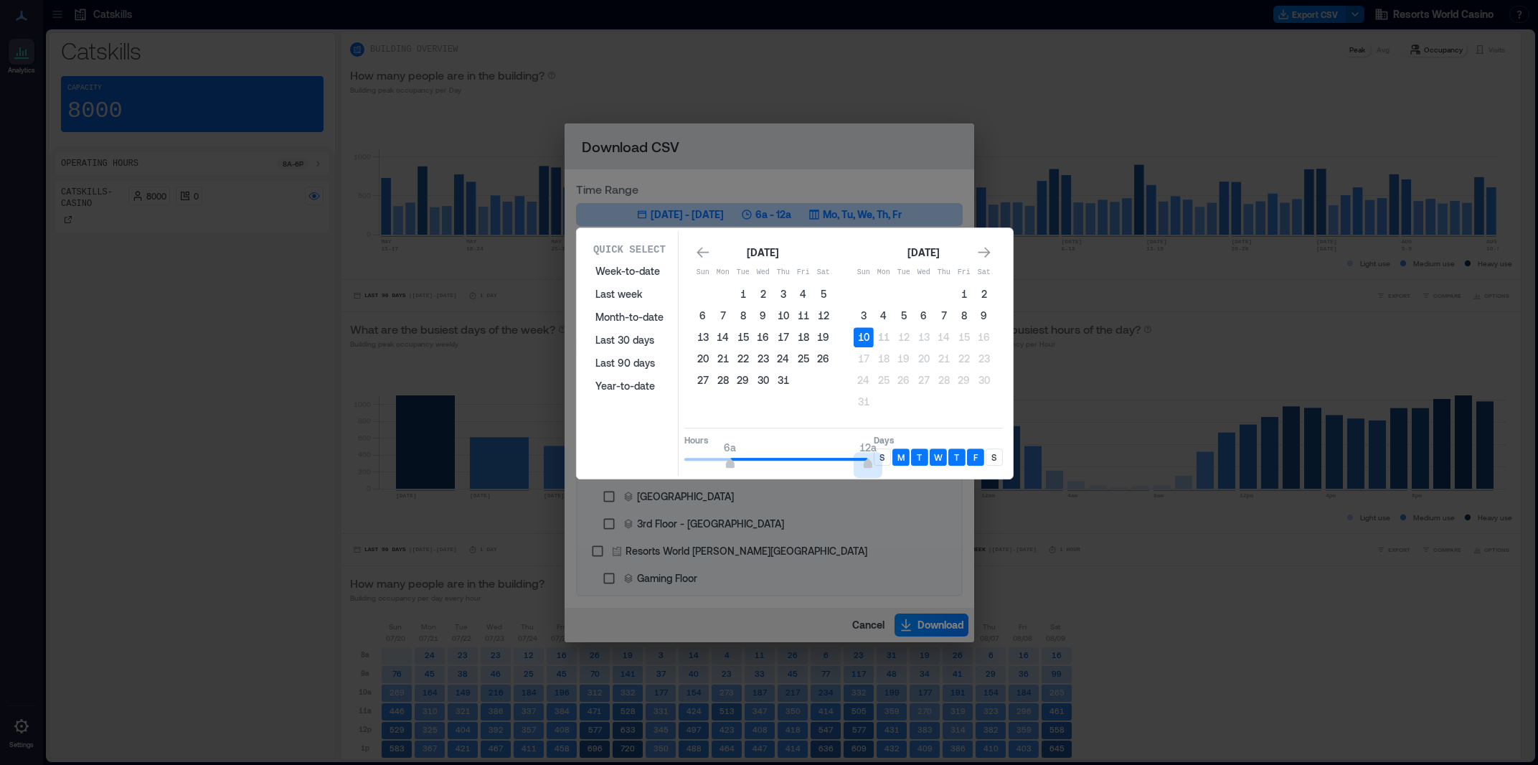
click at [883, 460] on div "Hours 6a 12a Days S M T W T F S" at bounding box center [843, 448] width 318 height 42
click at [990, 458] on div "S" at bounding box center [994, 456] width 17 height 17
click at [884, 462] on div "S" at bounding box center [882, 456] width 17 height 17
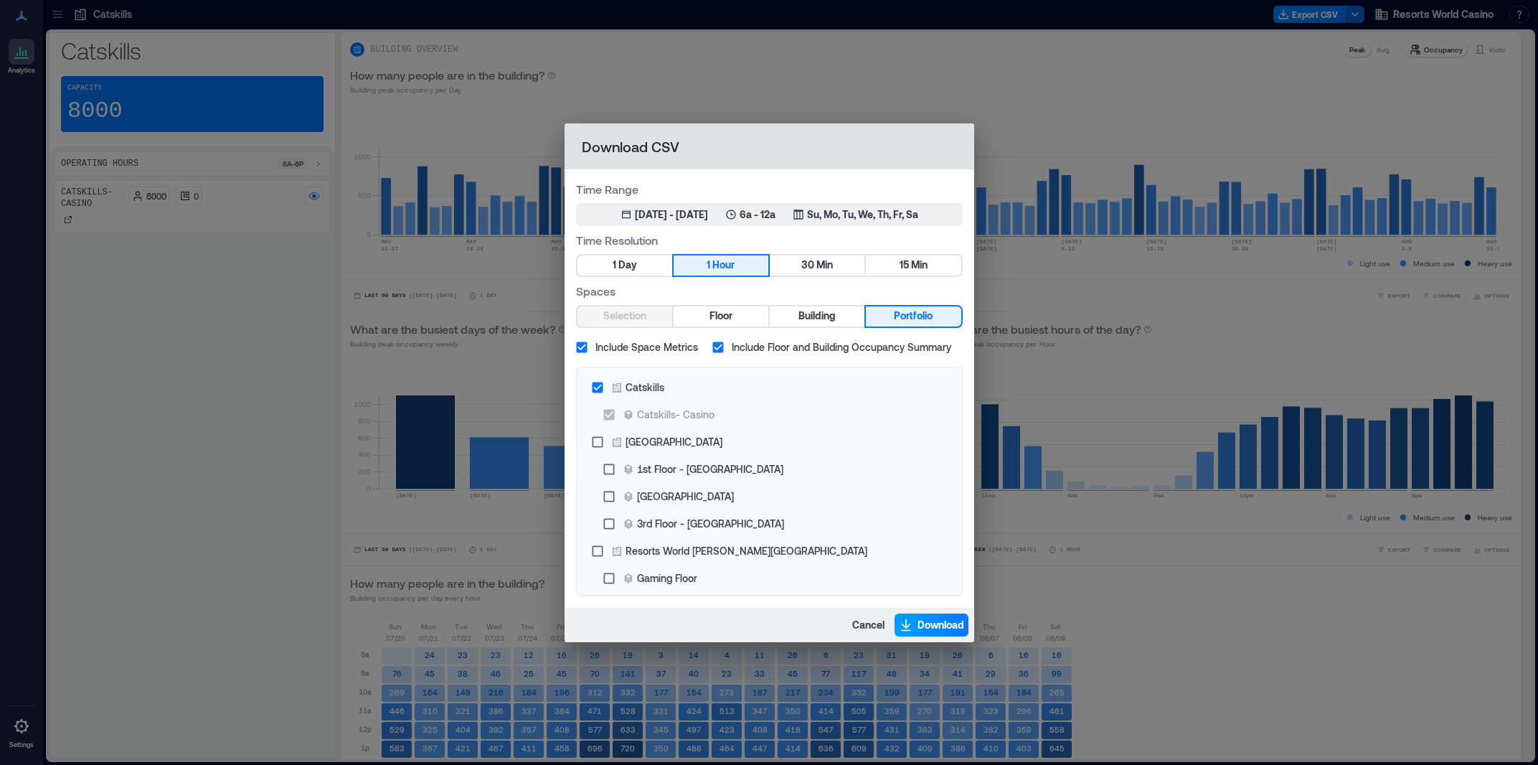
click at [942, 625] on span "Download" at bounding box center [940, 625] width 47 height 14
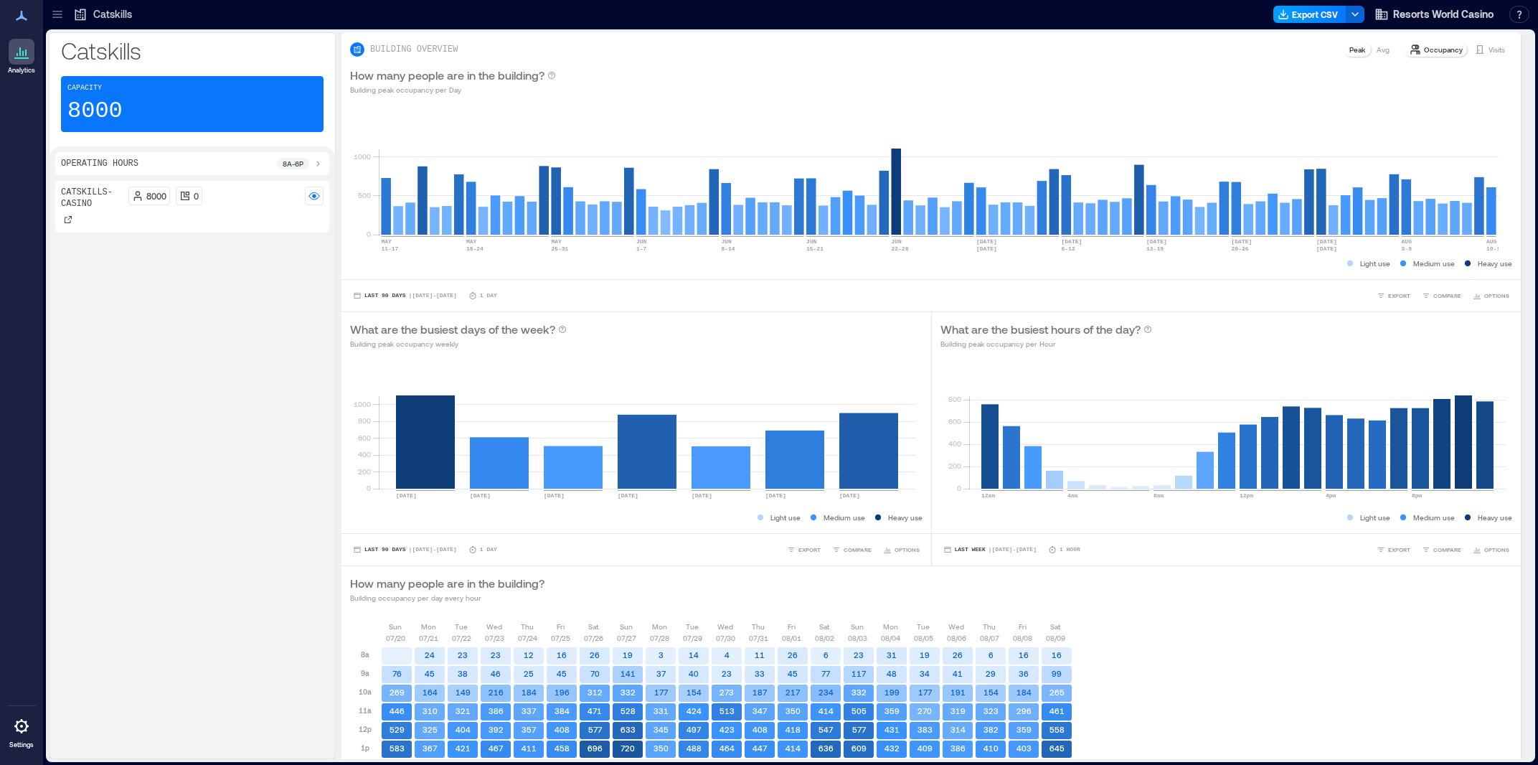
click at [1302, 14] on button "Export CSV" at bounding box center [1309, 14] width 73 height 17
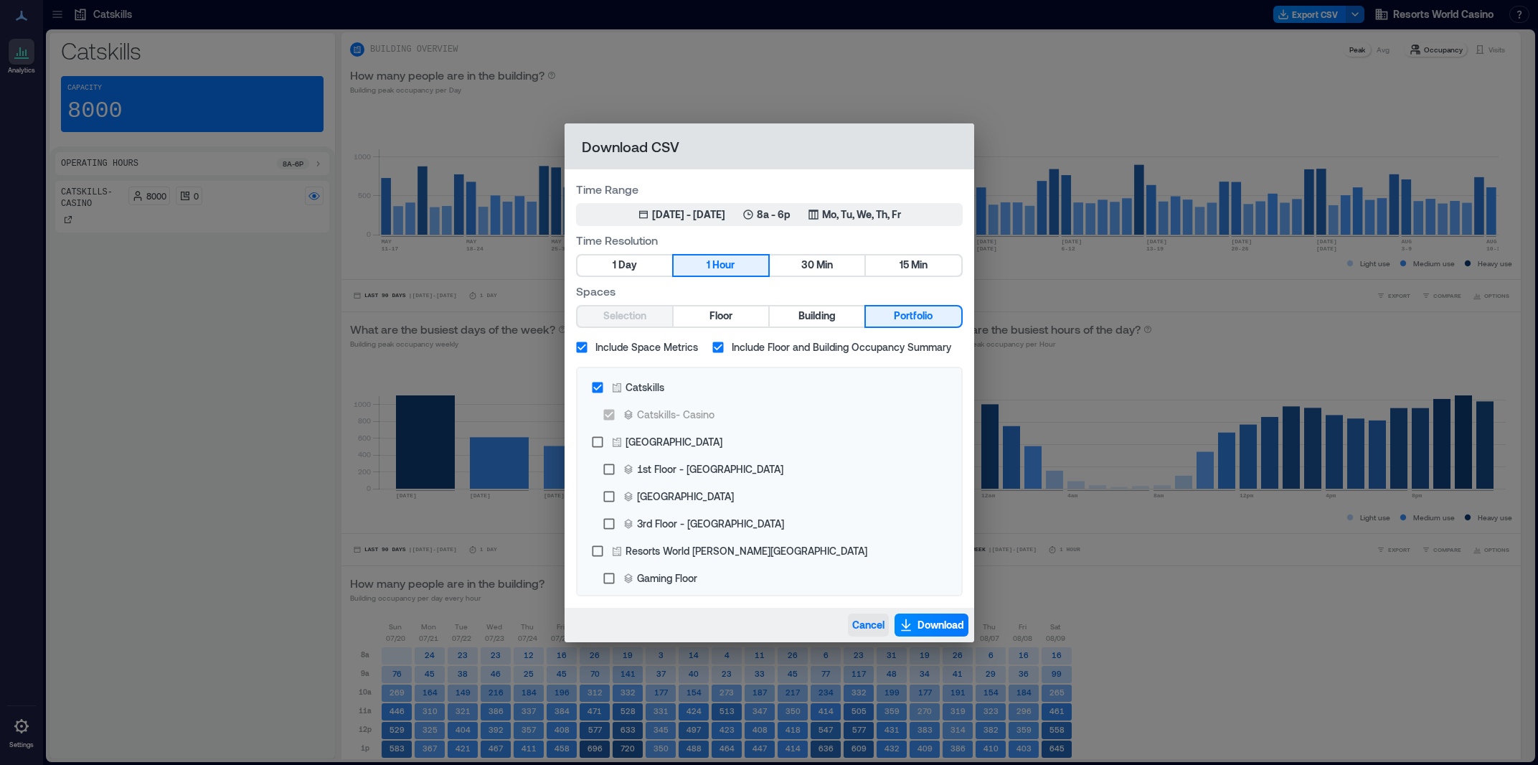
click at [867, 622] on span "Cancel" at bounding box center [868, 625] width 32 height 14
